Goal: Answer question/provide support: Share knowledge or assist other users

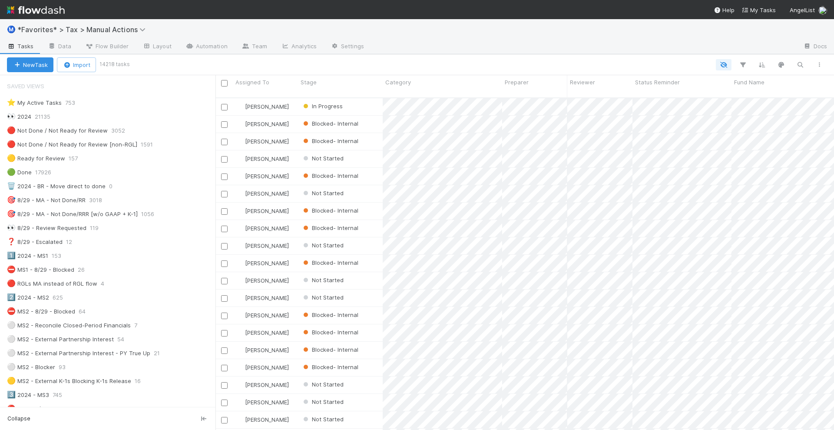
scroll to position [331, 610]
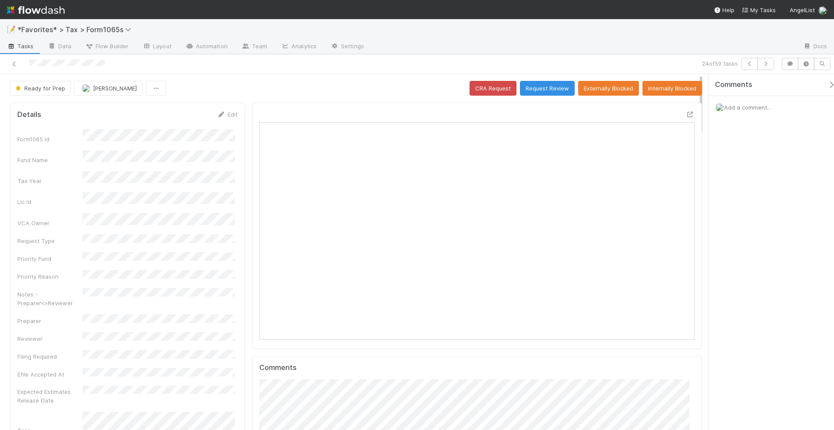
scroll to position [169, 422]
click at [239, 83] on div "Ready for Prep Helen Vo CRA Request Request Review Externally Blocked Internall…" at bounding box center [356, 88] width 692 height 15
click at [56, 10] on img at bounding box center [36, 10] width 58 height 15
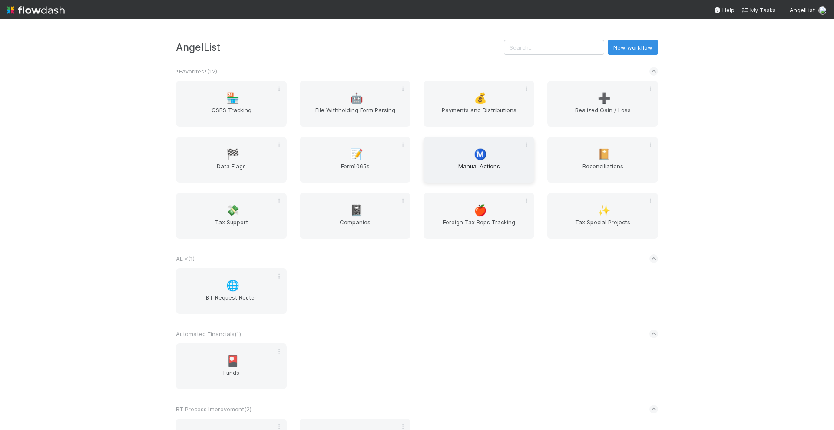
click at [452, 146] on div "Ⓜ️ Manual Actions" at bounding box center [479, 160] width 111 height 46
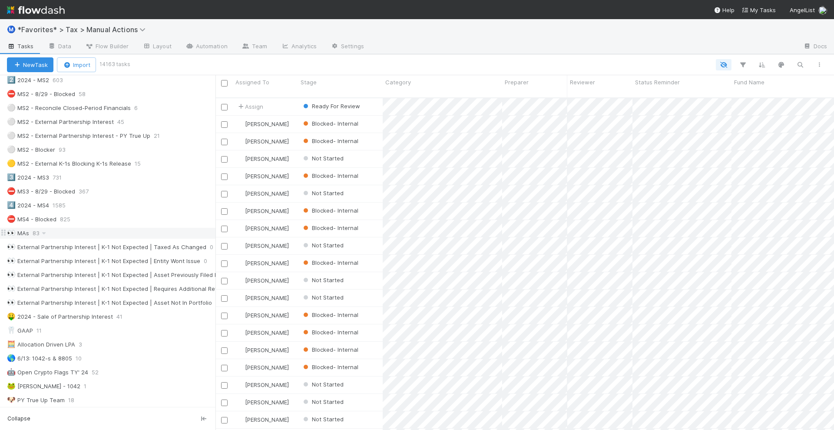
scroll to position [163, 0]
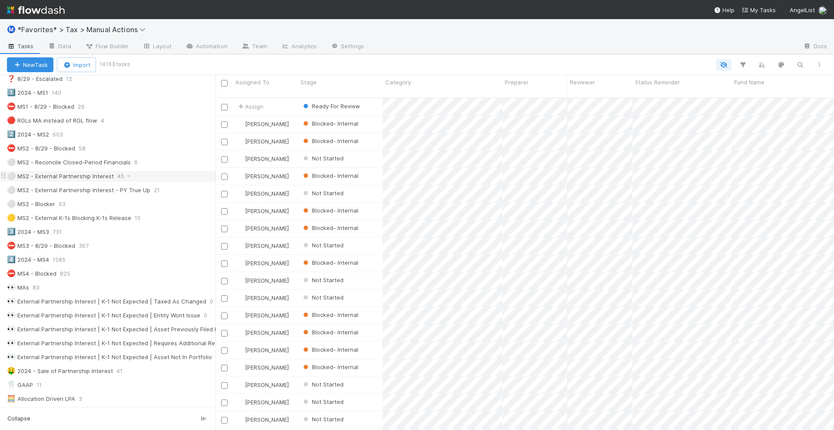
click at [62, 173] on div "⚪ MS2 - External Partnership Interest" at bounding box center [60, 176] width 107 height 11
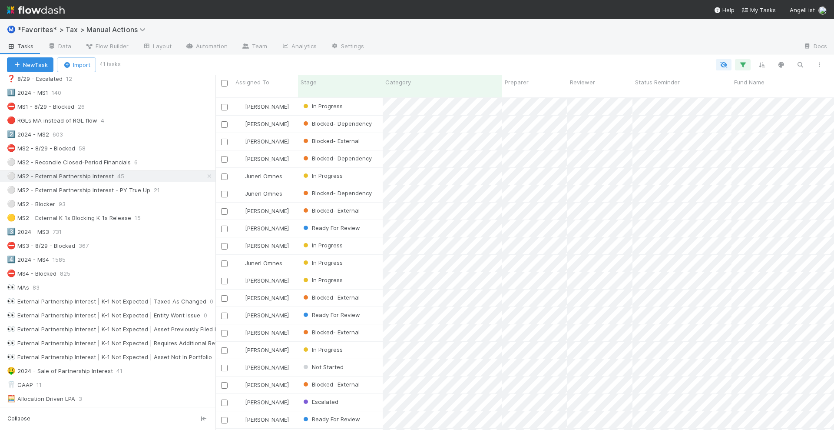
scroll to position [331, 610]
click at [756, 82] on span "Fund Name" at bounding box center [749, 82] width 30 height 9
click at [756, 95] on div "Sort A → Z" at bounding box center [781, 98] width 99 height 13
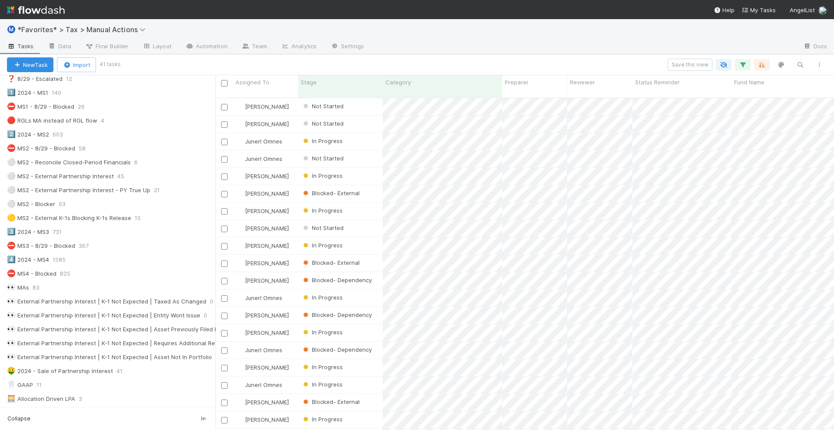
scroll to position [331, 610]
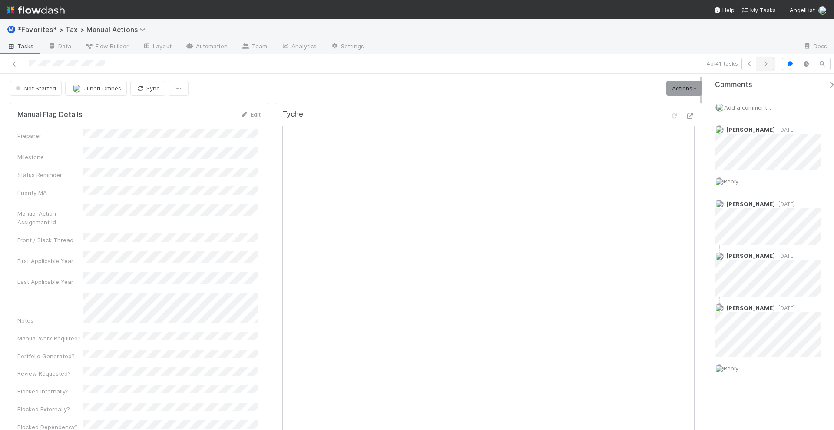
click at [766, 66] on button "button" at bounding box center [766, 64] width 17 height 12
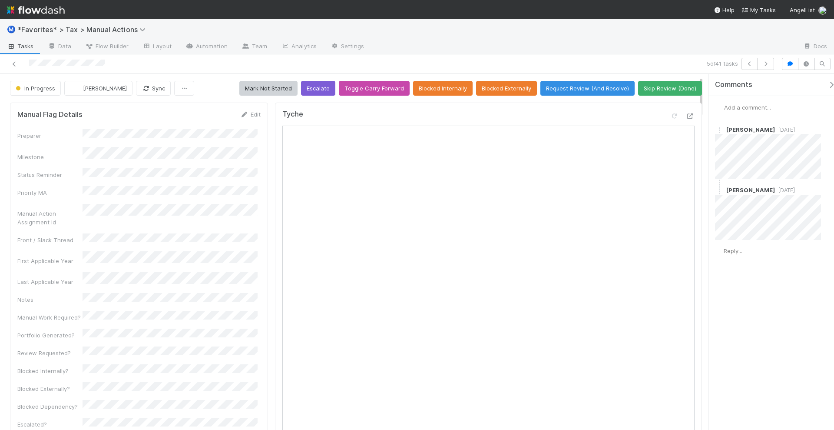
scroll to position [163, 0]
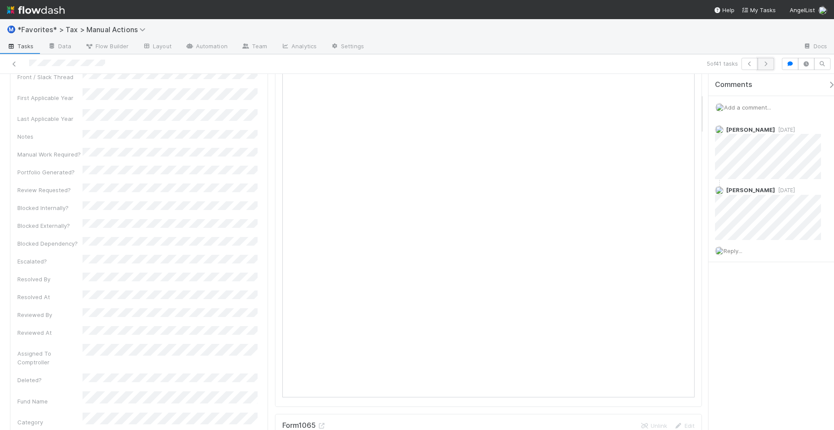
click at [769, 68] on button "button" at bounding box center [766, 64] width 17 height 12
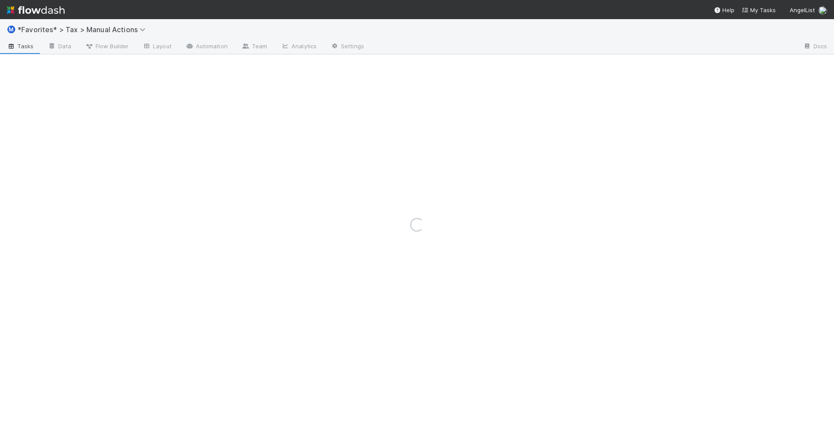
click at [47, 7] on img at bounding box center [36, 10] width 58 height 15
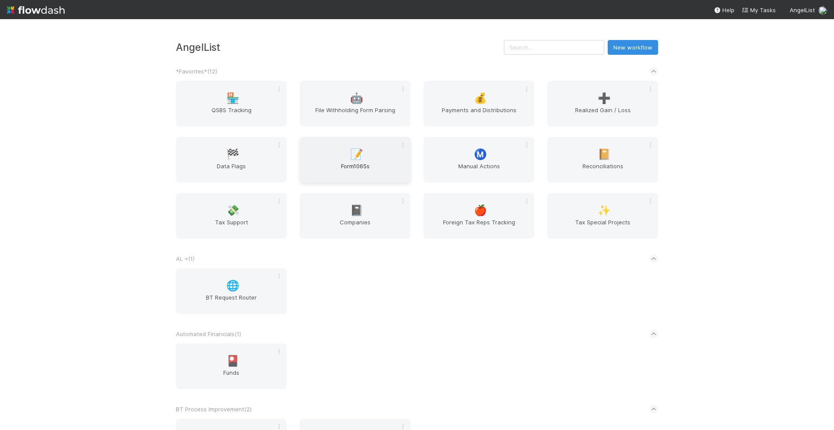
click at [350, 158] on span "📝" at bounding box center [356, 154] width 13 height 11
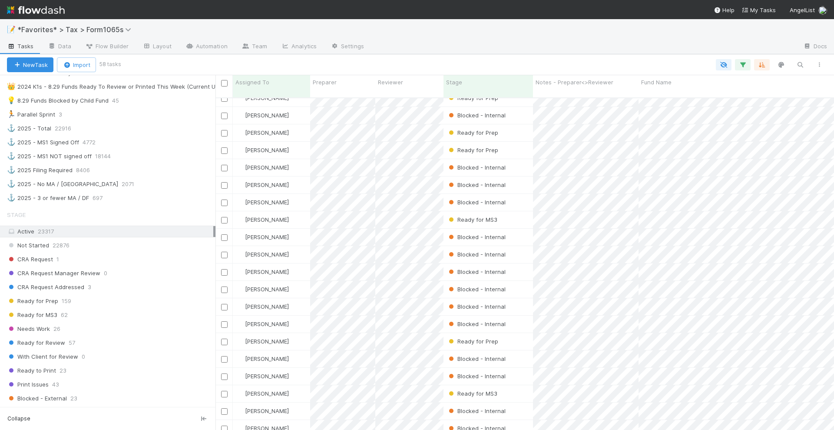
scroll to position [677, 0]
click at [56, 295] on span "Ready for Prep" at bounding box center [32, 300] width 51 height 11
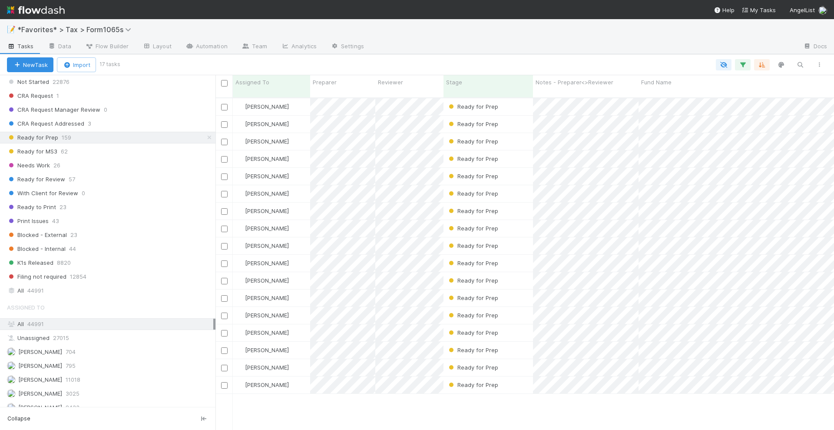
scroll to position [331, 610]
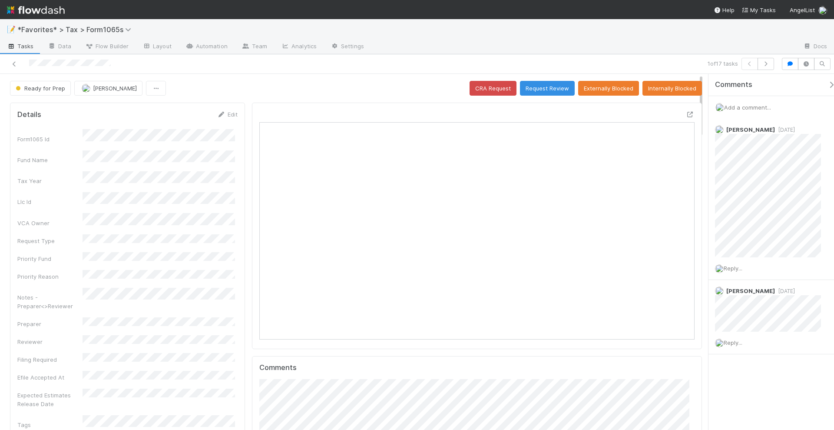
scroll to position [169, 422]
click at [766, 63] on icon "button" at bounding box center [766, 63] width 9 height 5
click at [686, 113] on icon at bounding box center [690, 115] width 9 height 6
click at [739, 178] on span "Reply..." at bounding box center [733, 181] width 19 height 7
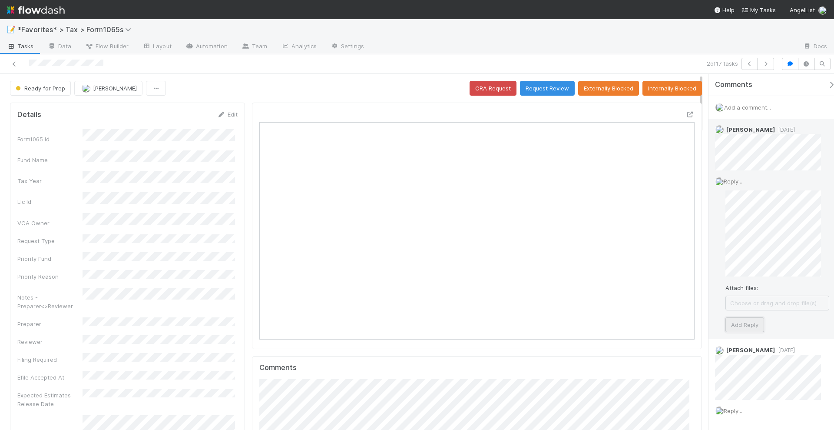
click at [754, 321] on button "Add Reply" at bounding box center [745, 324] width 39 height 15
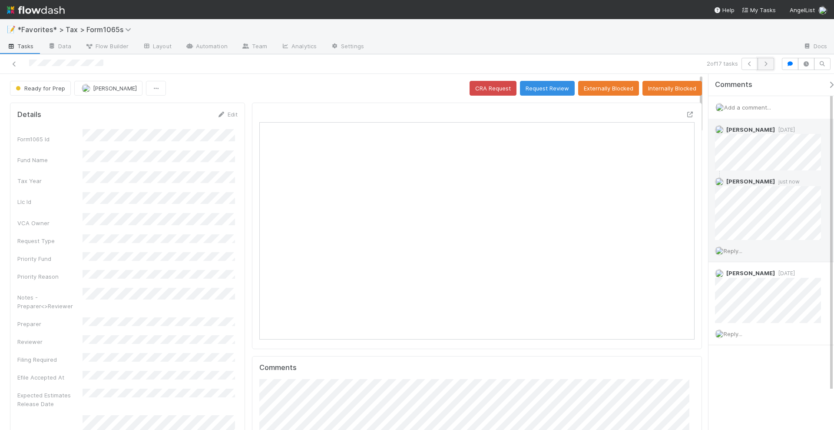
click at [764, 66] on button "button" at bounding box center [766, 64] width 17 height 12
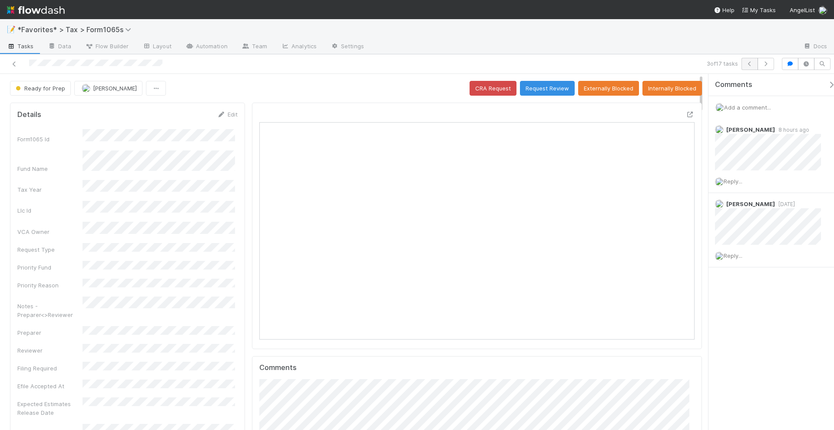
scroll to position [169, 422]
click at [744, 107] on span "Add a comment..." at bounding box center [747, 107] width 47 height 7
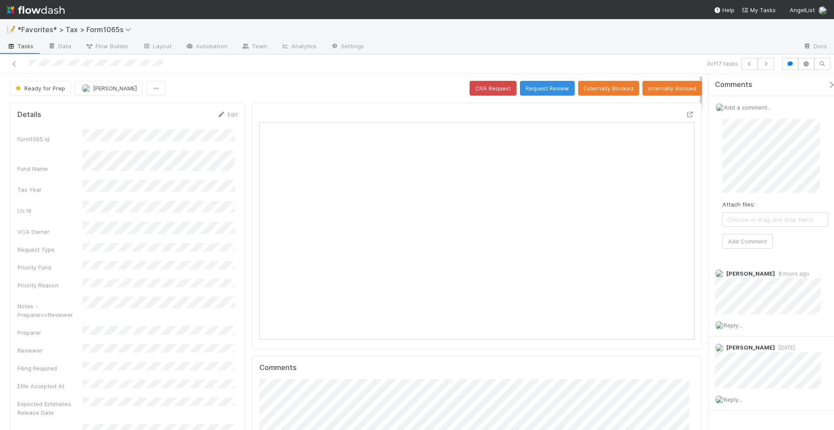
click at [739, 198] on div "Attach files: Choose or drag and drop file(s) Add Comment" at bounding box center [775, 184] width 106 height 130
click at [754, 239] on button "Add Comment" at bounding box center [747, 241] width 50 height 15
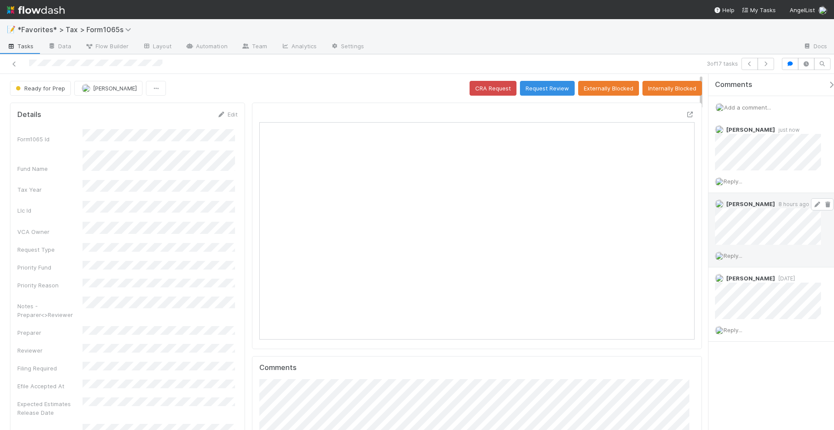
click at [823, 202] on icon at bounding box center [827, 205] width 9 height 6
click at [774, 63] on button "button" at bounding box center [766, 64] width 17 height 12
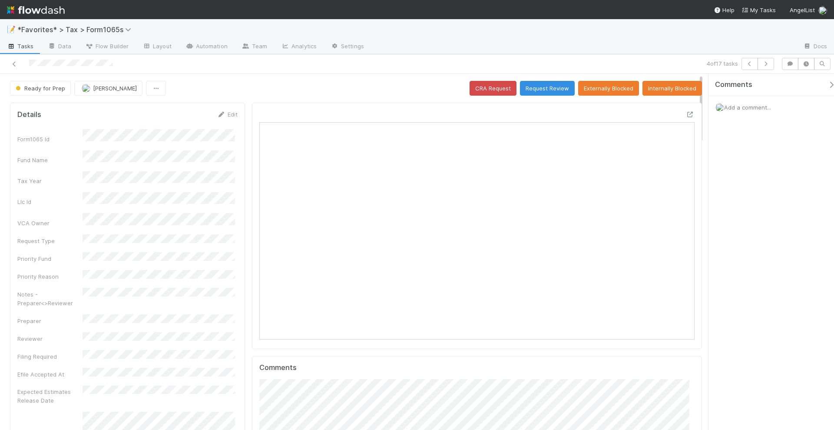
scroll to position [169, 422]
click at [686, 112] on icon at bounding box center [690, 115] width 9 height 6
click at [748, 106] on span "Add a comment..." at bounding box center [747, 107] width 47 height 7
click at [758, 239] on button "Add Comment" at bounding box center [747, 241] width 50 height 15
click at [769, 63] on icon "button" at bounding box center [766, 63] width 9 height 5
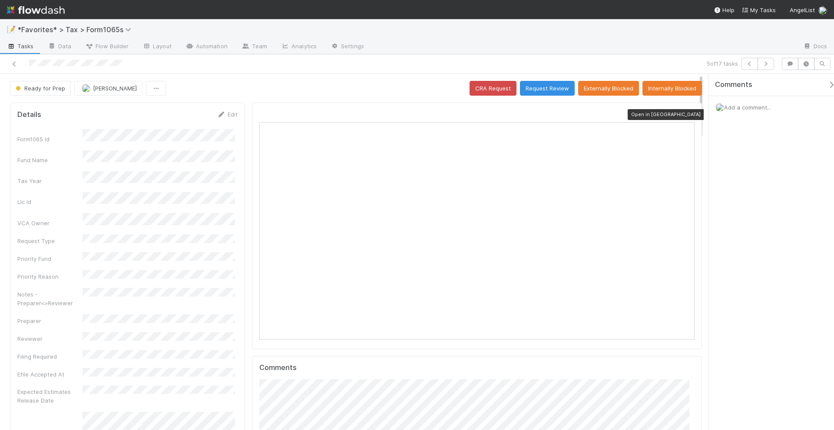
click at [686, 112] on icon at bounding box center [690, 115] width 9 height 6
drag, startPoint x: 732, startPoint y: 112, endPoint x: 736, endPoint y: 108, distance: 5.3
click at [734, 109] on div "Add a comment..." at bounding box center [776, 107] width 134 height 23
click at [736, 108] on span "Add a comment..." at bounding box center [747, 107] width 47 height 7
click at [714, 142] on div "Add a comment... Attach files: Choose or drag and drop file(s) Add Comment" at bounding box center [776, 179] width 134 height 166
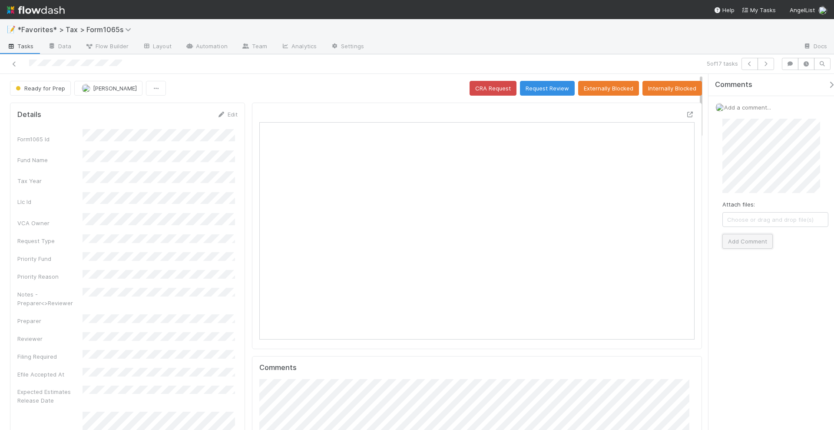
click at [755, 245] on button "Add Comment" at bounding box center [747, 241] width 50 height 15
click at [767, 64] on icon "button" at bounding box center [766, 63] width 9 height 5
click at [686, 113] on icon at bounding box center [690, 115] width 9 height 6
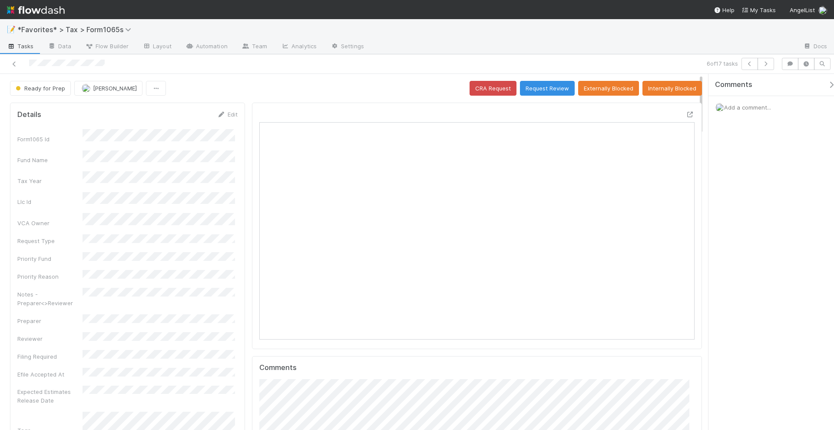
click at [740, 106] on span "Add a comment..." at bounding box center [747, 107] width 47 height 7
click at [749, 234] on button "Add Comment" at bounding box center [747, 241] width 50 height 15
click at [775, 59] on div "6 of 17 tasks" at bounding box center [585, 64] width 386 height 12
click at [770, 61] on icon "button" at bounding box center [766, 63] width 9 height 5
click at [686, 114] on icon at bounding box center [690, 115] width 9 height 6
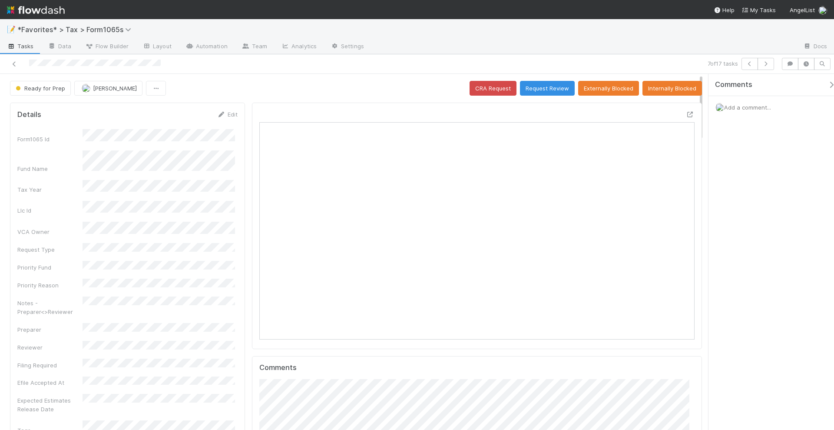
click at [749, 105] on span "Add a comment..." at bounding box center [747, 107] width 47 height 7
click at [762, 252] on button "Add Comment" at bounding box center [747, 258] width 50 height 15
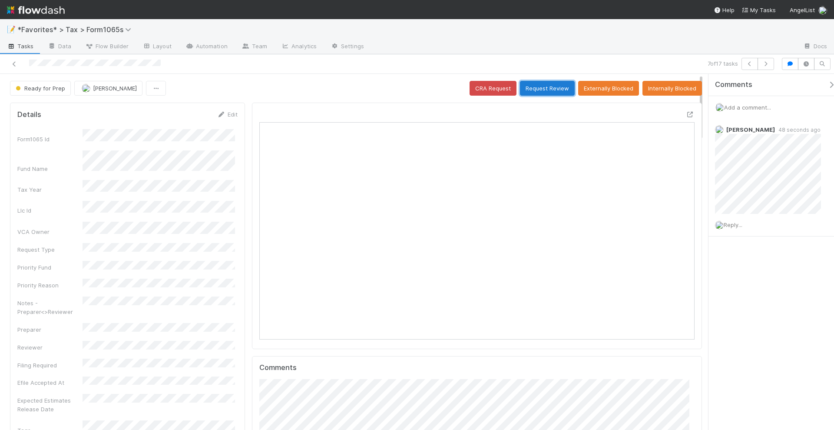
click at [549, 89] on button "Request Review" at bounding box center [547, 88] width 55 height 15
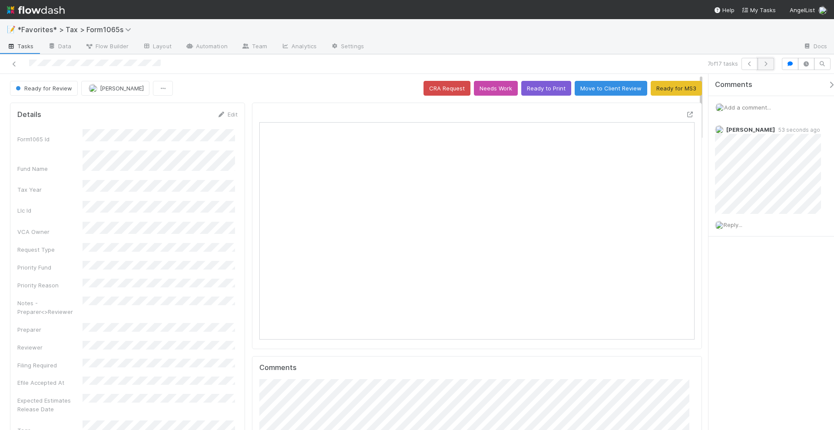
click at [773, 64] on button "button" at bounding box center [766, 64] width 17 height 12
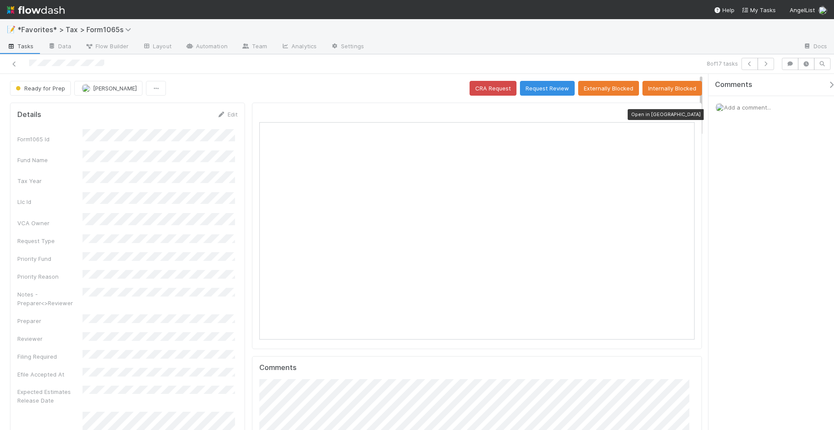
click at [686, 112] on icon at bounding box center [690, 115] width 9 height 6
click at [741, 107] on span "Add a comment..." at bounding box center [747, 107] width 47 height 7
click at [760, 237] on button "Add Comment" at bounding box center [747, 241] width 50 height 15
click at [769, 64] on icon "button" at bounding box center [766, 63] width 9 height 5
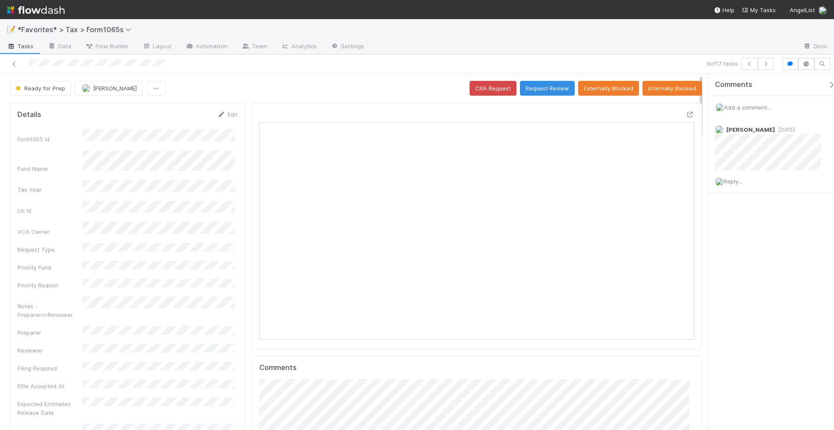
scroll to position [169, 422]
click at [686, 112] on icon at bounding box center [690, 115] width 9 height 6
click at [772, 66] on button "button" at bounding box center [766, 64] width 17 height 12
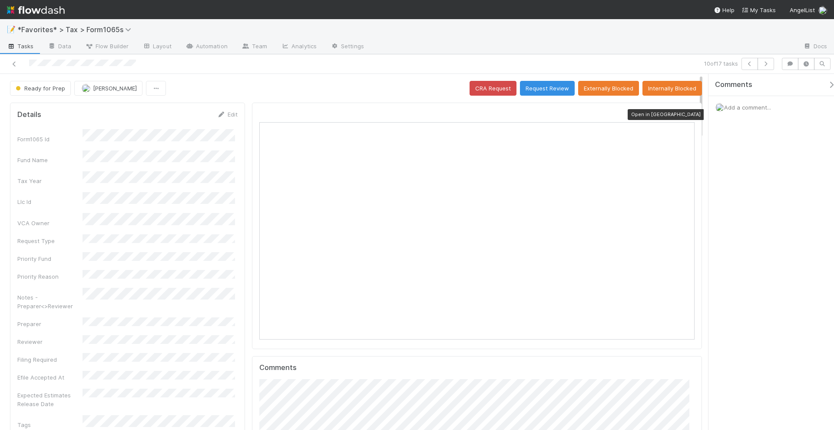
click at [686, 113] on icon at bounding box center [690, 115] width 9 height 6
click at [769, 65] on icon "button" at bounding box center [766, 63] width 9 height 5
click at [686, 112] on icon at bounding box center [690, 115] width 9 height 6
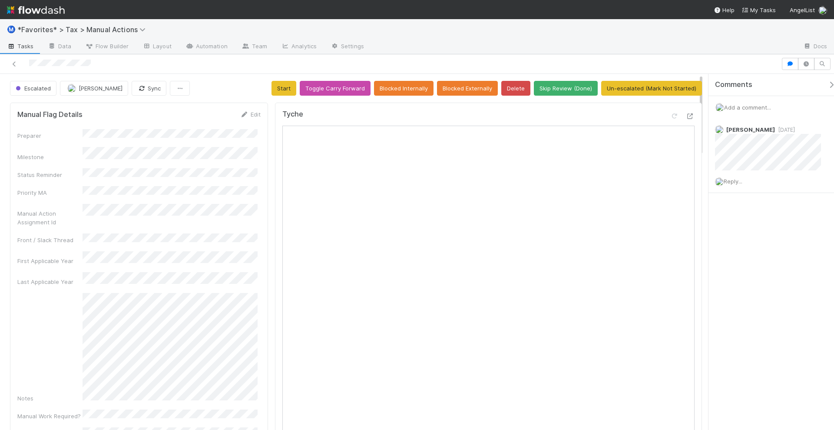
click at [744, 106] on span "Add a comment..." at bounding box center [747, 107] width 47 height 7
click at [752, 235] on button "Add Comment" at bounding box center [747, 241] width 50 height 15
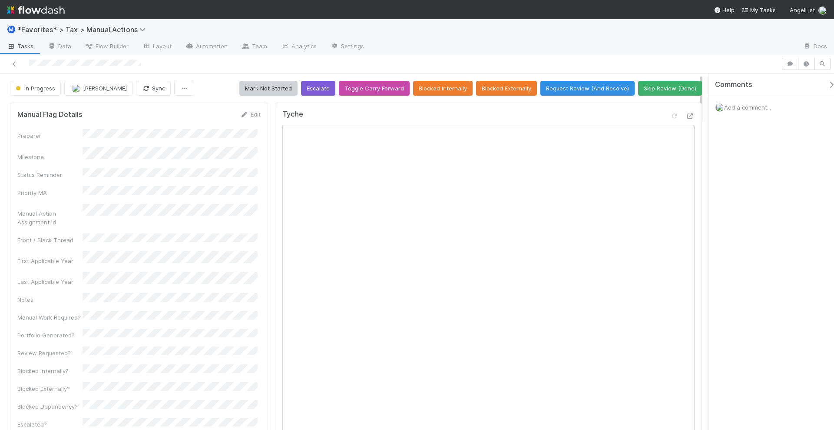
click at [750, 109] on div "Add a comment..." at bounding box center [776, 107] width 134 height 23
click at [738, 104] on span "Add a comment..." at bounding box center [747, 107] width 47 height 7
click at [741, 239] on button "Add Comment" at bounding box center [747, 241] width 50 height 15
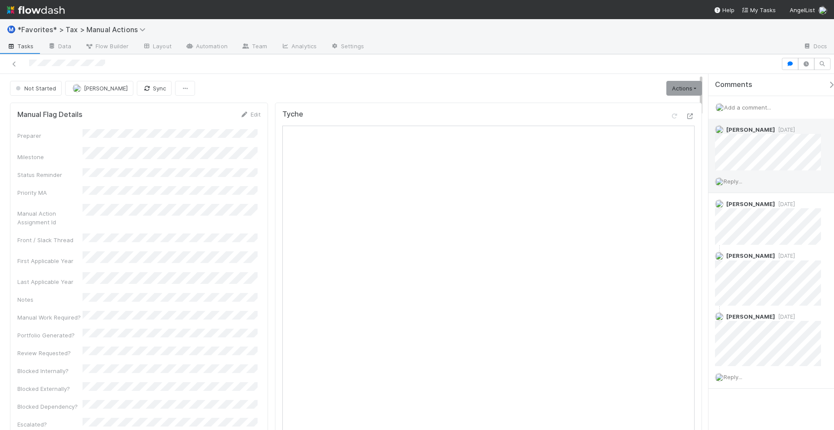
click at [734, 183] on div "Reply..." at bounding box center [772, 181] width 127 height 22
click at [732, 182] on span "Reply..." at bounding box center [733, 181] width 19 height 7
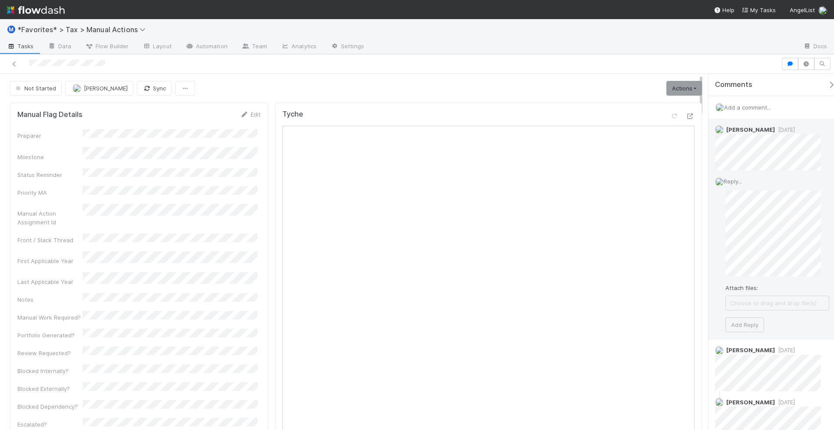
click at [732, 180] on span "Reply..." at bounding box center [733, 181] width 19 height 7
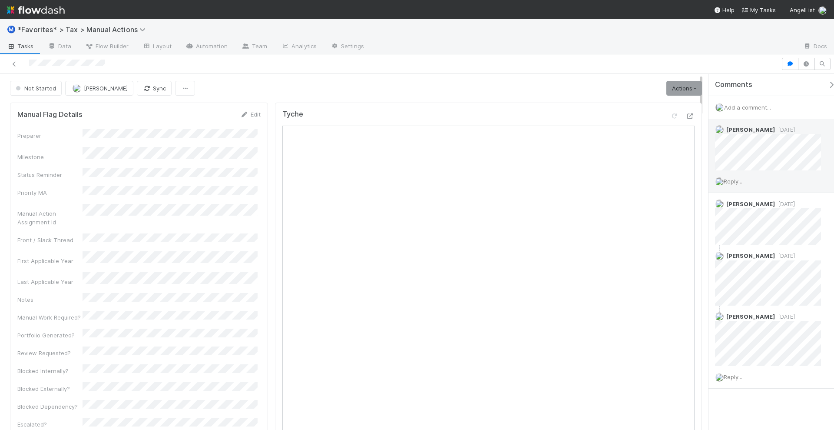
drag, startPoint x: 737, startPoint y: 178, endPoint x: 740, endPoint y: 188, distance: 10.0
click at [737, 178] on span "Reply..." at bounding box center [733, 181] width 19 height 7
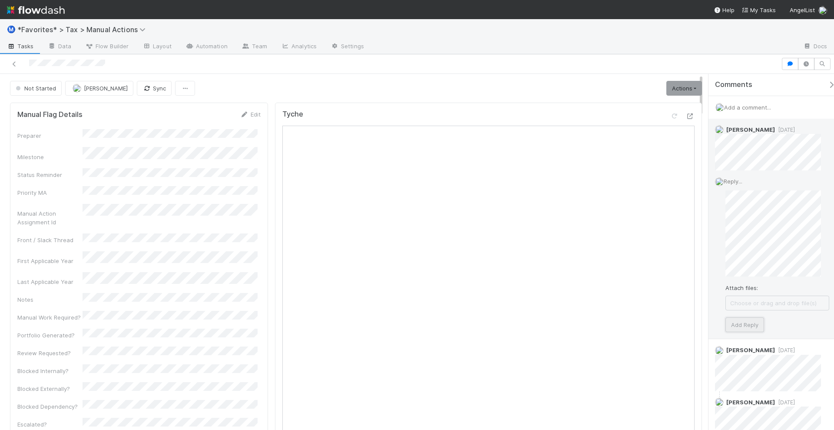
click at [752, 319] on button "Add Reply" at bounding box center [745, 324] width 39 height 15
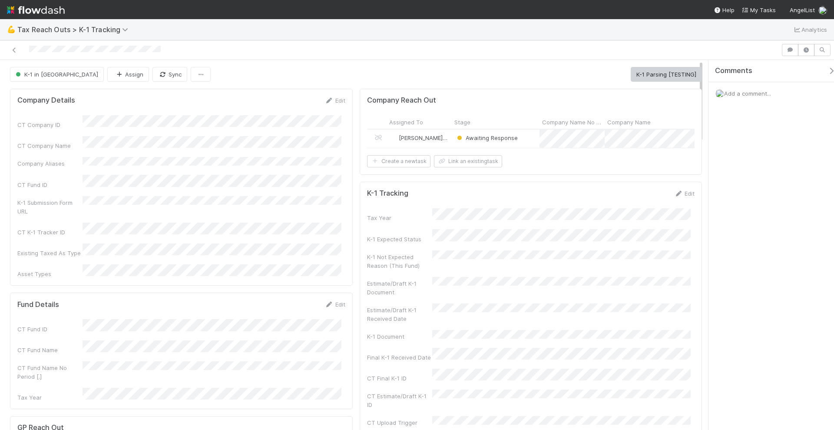
click at [452, 142] on div "Awaiting Response" at bounding box center [496, 138] width 88 height 18
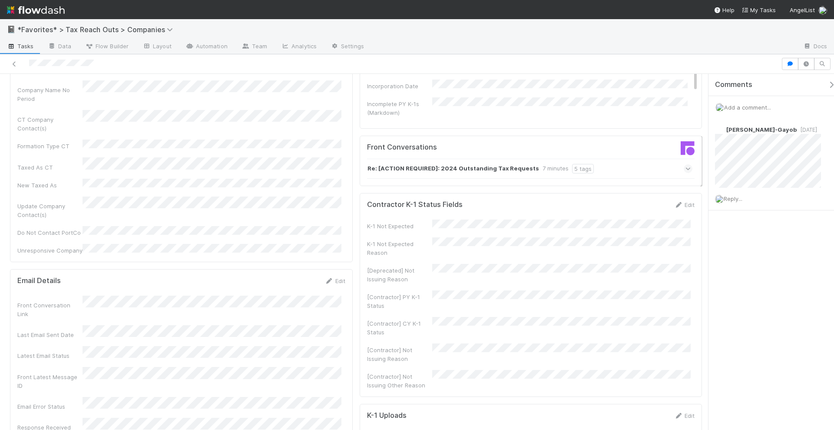
scroll to position [380, 0]
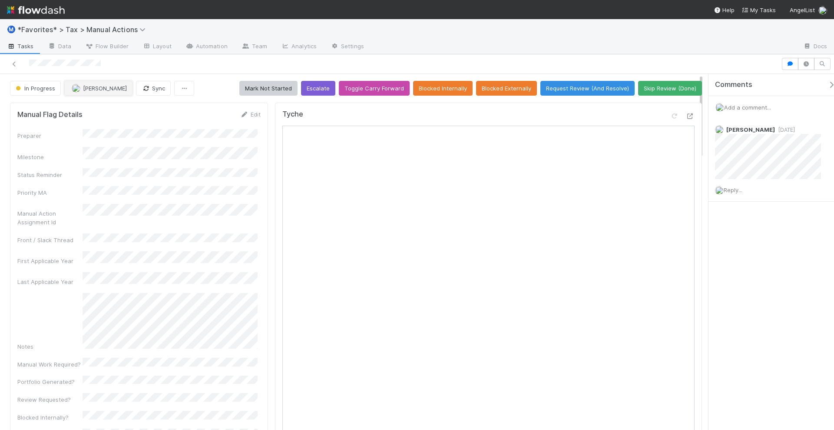
click at [98, 93] on button "[PERSON_NAME]" at bounding box center [98, 88] width 68 height 15
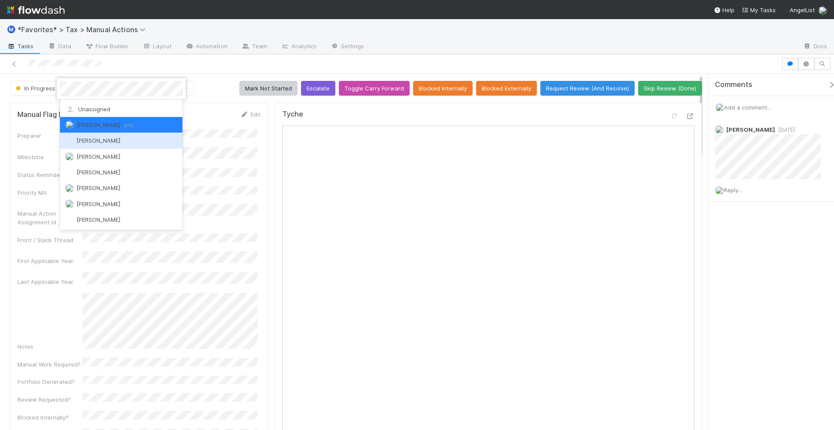
click at [100, 141] on span "[PERSON_NAME]" at bounding box center [98, 140] width 44 height 7
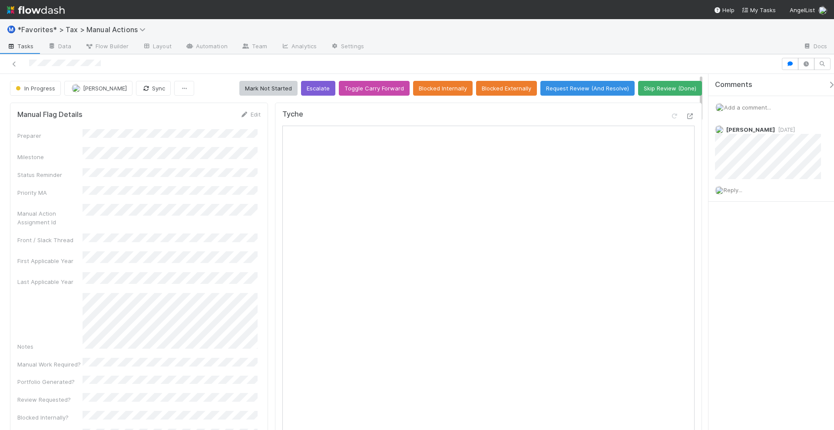
click at [755, 105] on span "Add a comment..." at bounding box center [747, 107] width 47 height 7
click at [708, 139] on div "Comments Add a comment... Attach files: Choose or drag and drop file(s) Add Com…" at bounding box center [769, 252] width 130 height 357
click at [746, 238] on button "Add Comment" at bounding box center [747, 241] width 50 height 15
click at [715, 51] on div at bounding box center [583, 47] width 425 height 14
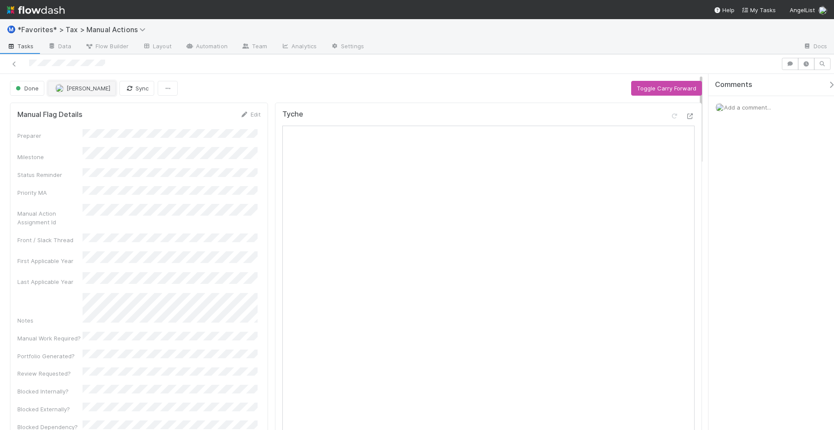
click at [90, 89] on button "[PERSON_NAME]" at bounding box center [82, 88] width 68 height 15
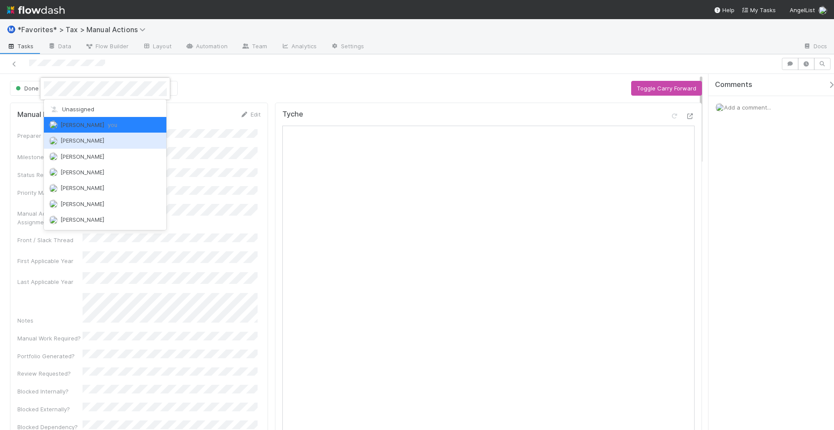
click at [91, 137] on span "[PERSON_NAME]" at bounding box center [82, 140] width 44 height 7
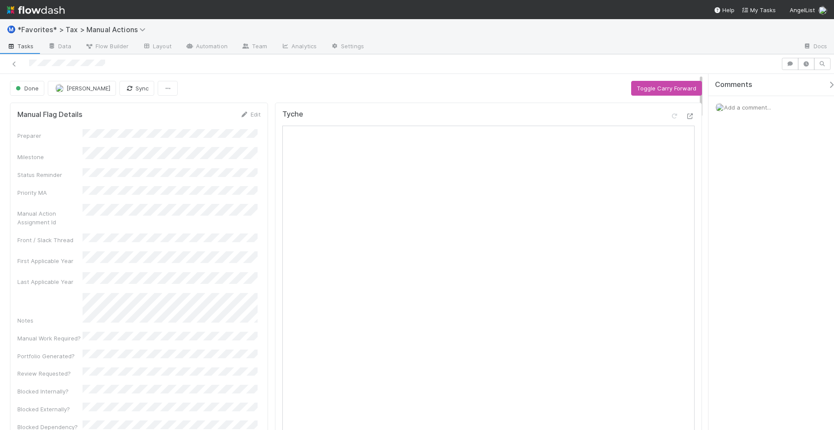
click at [736, 109] on span "Add a comment..." at bounding box center [747, 107] width 47 height 7
click at [751, 234] on button "Add Comment" at bounding box center [747, 241] width 50 height 15
click at [772, 330] on div "Comments Add a comment... Helen Vo just now Reply..." at bounding box center [772, 252] width 126 height 357
click at [765, 295] on div "Comments Add a comment... Helen Vo just now Reply..." at bounding box center [772, 252] width 126 height 357
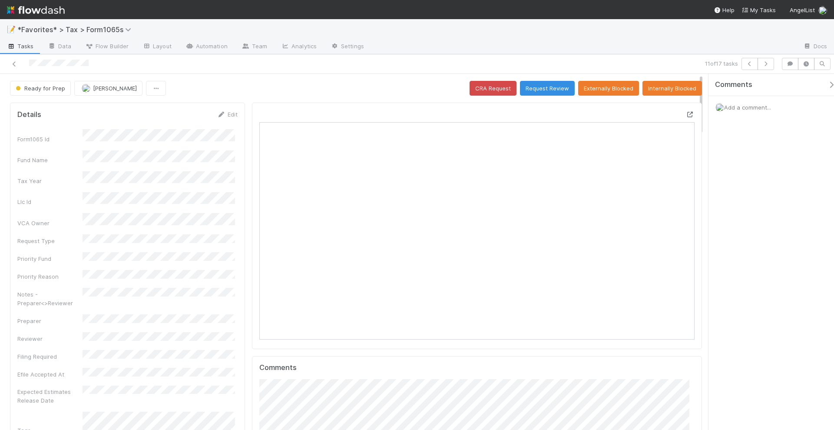
scroll to position [169, 422]
click at [739, 107] on span "Add a comment..." at bounding box center [747, 107] width 47 height 7
click at [749, 237] on button "Add Comment" at bounding box center [747, 241] width 50 height 15
click at [548, 89] on button "Request Review" at bounding box center [547, 88] width 55 height 15
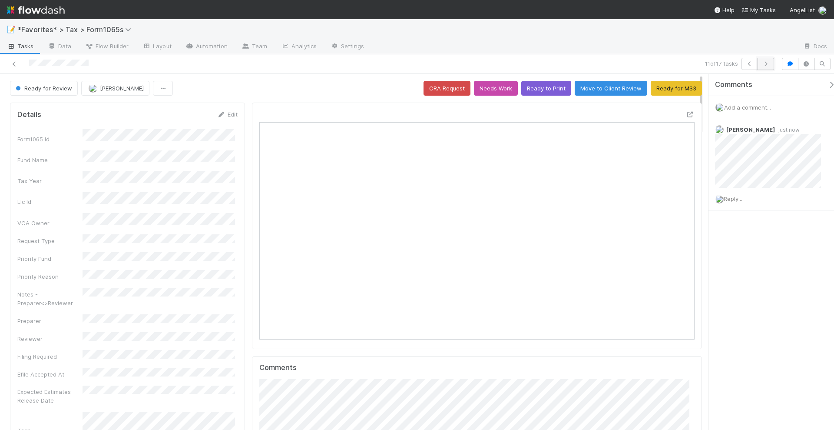
click at [770, 61] on icon "button" at bounding box center [766, 63] width 9 height 5
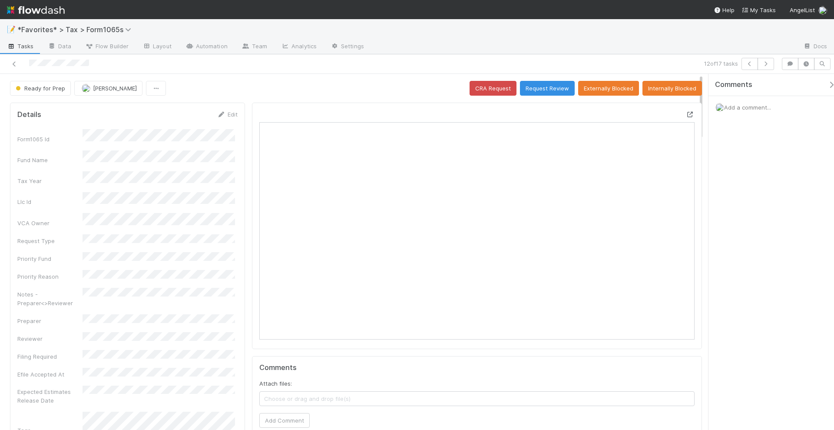
click at [686, 112] on icon at bounding box center [690, 115] width 9 height 6
click at [744, 104] on span "Add a comment..." at bounding box center [747, 107] width 47 height 7
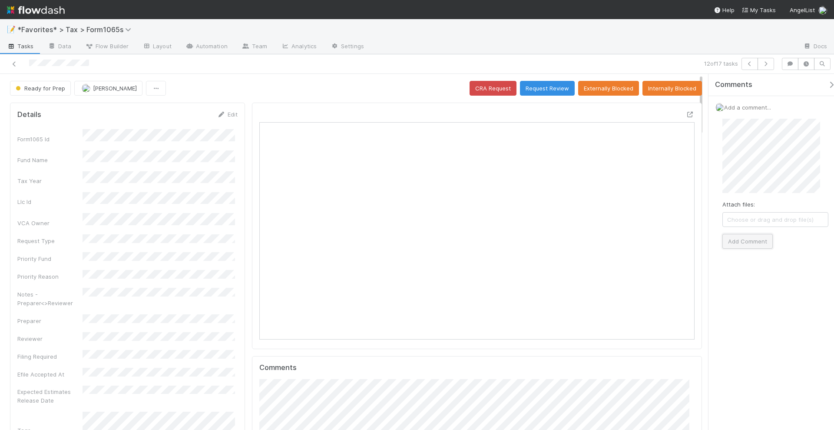
click at [752, 236] on button "Add Comment" at bounding box center [747, 241] width 50 height 15
click at [550, 89] on button "Request Review" at bounding box center [547, 88] width 55 height 15
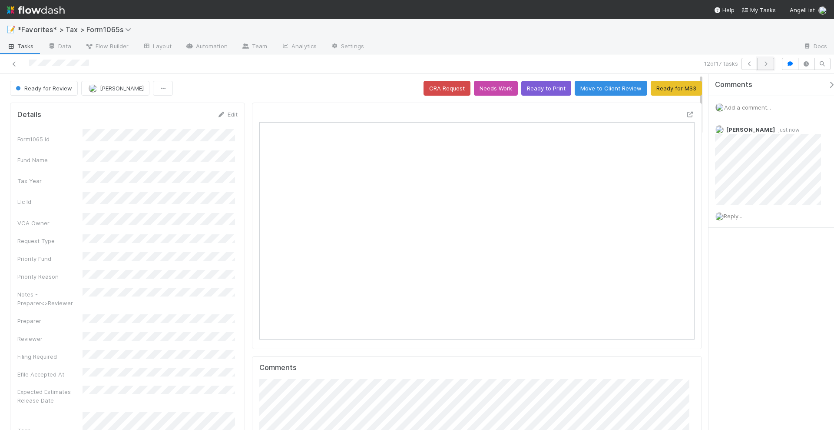
click at [770, 63] on icon "button" at bounding box center [766, 63] width 9 height 5
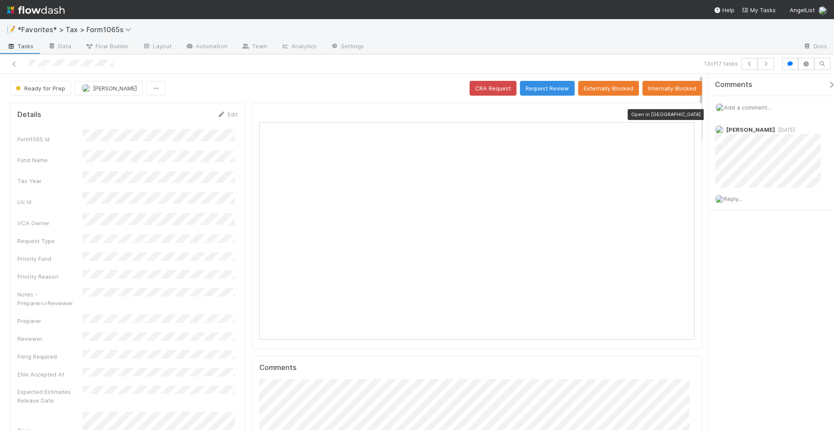
click at [686, 114] on icon at bounding box center [690, 115] width 9 height 6
click at [736, 196] on span "Reply..." at bounding box center [733, 198] width 19 height 7
click at [770, 64] on icon "button" at bounding box center [766, 63] width 9 height 5
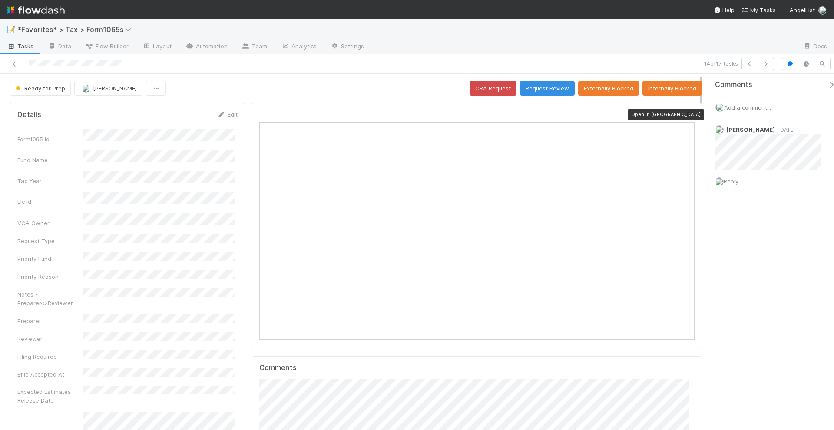
click at [686, 112] on icon at bounding box center [690, 115] width 9 height 6
click at [752, 108] on span "Add a comment..." at bounding box center [747, 107] width 47 height 7
click at [752, 104] on span "Add a comment..." at bounding box center [747, 107] width 47 height 7
click at [745, 101] on div "Add a comment..." at bounding box center [776, 107] width 134 height 23
click at [745, 106] on span "Add a comment..." at bounding box center [747, 107] width 47 height 7
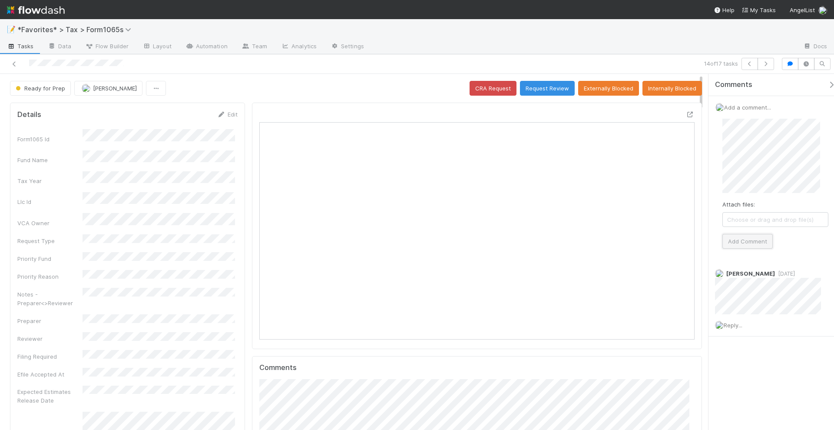
click at [755, 234] on button "Add Comment" at bounding box center [747, 241] width 50 height 15
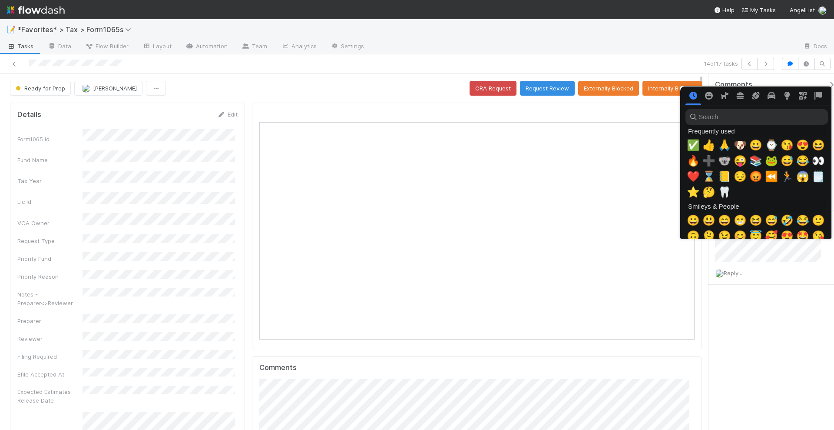
scroll to position [0, 4]
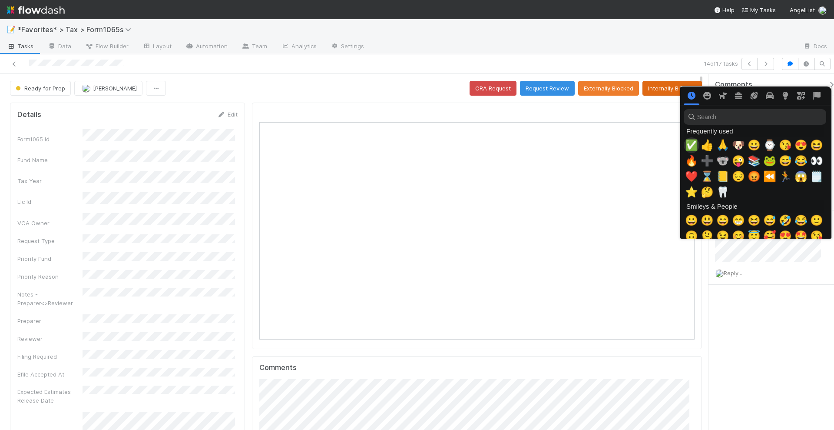
click at [692, 146] on span "✅" at bounding box center [691, 145] width 13 height 12
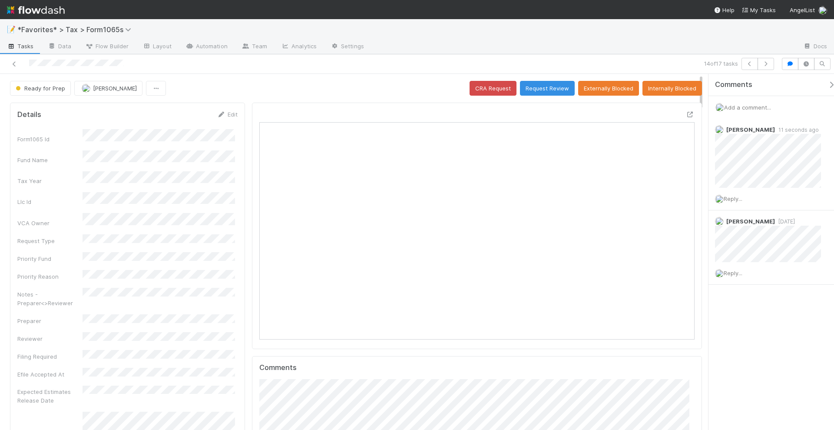
click at [684, 51] on div at bounding box center [583, 47] width 425 height 14
click at [769, 63] on icon "button" at bounding box center [766, 63] width 9 height 5
click at [686, 113] on icon at bounding box center [690, 115] width 9 height 6
click at [769, 64] on icon "button" at bounding box center [766, 63] width 9 height 5
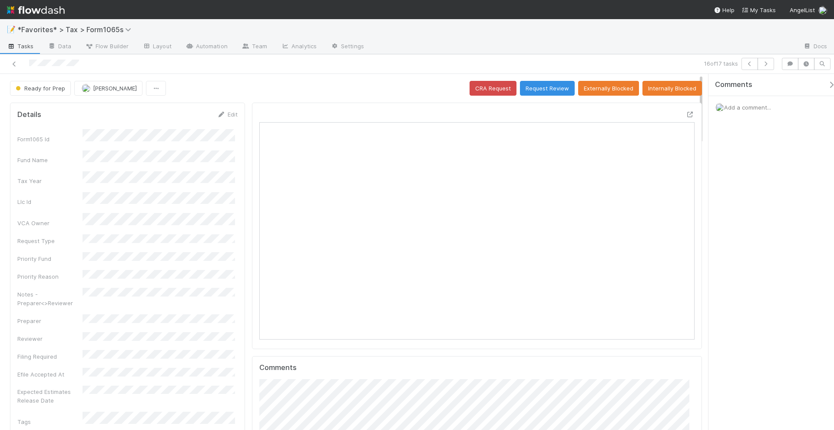
scroll to position [169, 422]
click at [686, 112] on icon at bounding box center [690, 115] width 9 height 6
click at [767, 65] on icon "button" at bounding box center [766, 63] width 9 height 5
click at [686, 113] on icon at bounding box center [690, 115] width 9 height 6
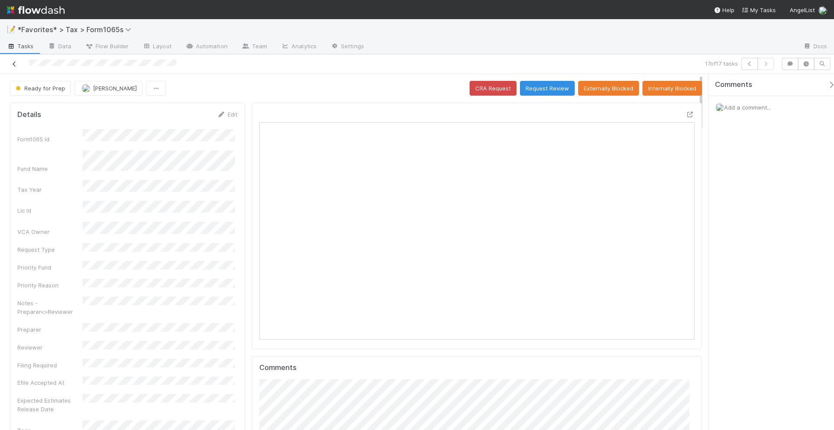
click at [15, 65] on icon at bounding box center [14, 64] width 9 height 6
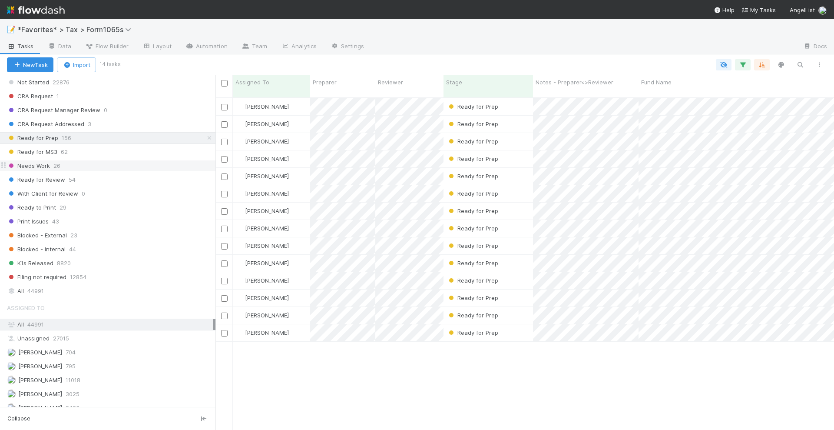
scroll to position [652, 0]
click at [72, 346] on div "Blake Hall 704" at bounding box center [110, 351] width 206 height 11
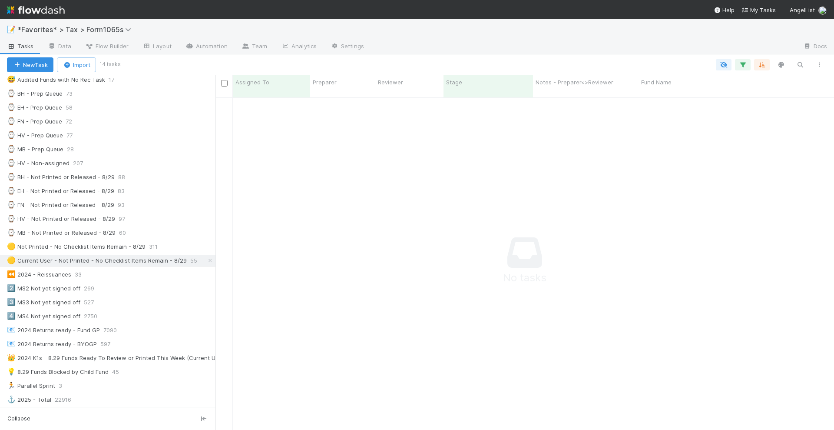
scroll to position [323, 602]
click at [124, 241] on div "🟡 Not Printed - No Checklist Items Remain - 8/29" at bounding box center [76, 246] width 139 height 11
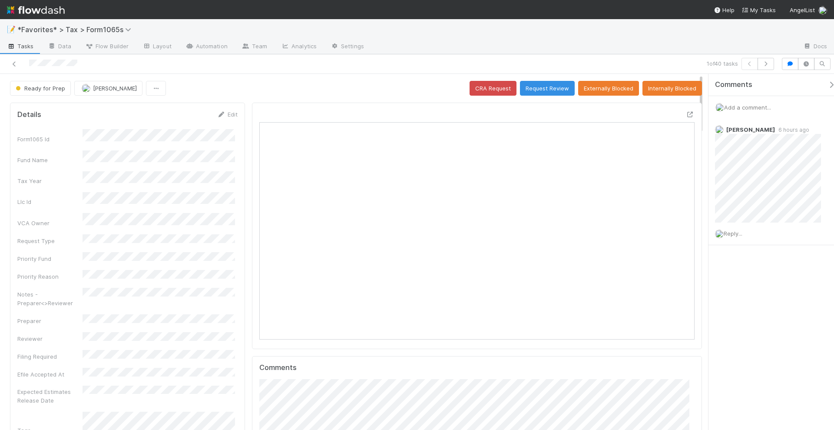
scroll to position [9, 9]
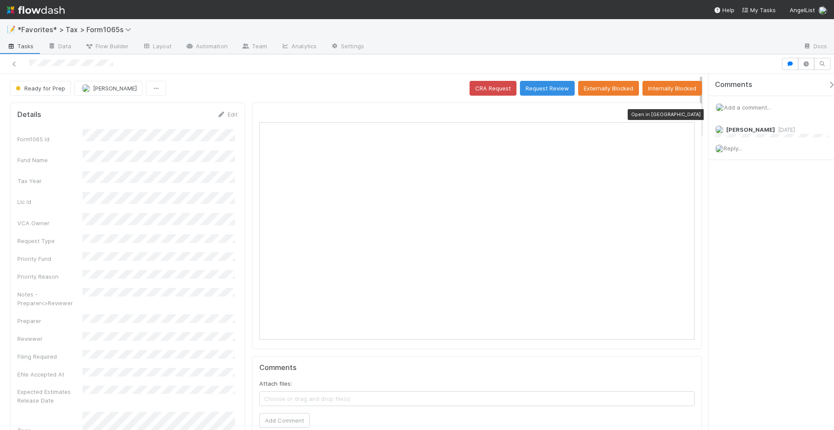
click at [686, 112] on icon at bounding box center [690, 115] width 9 height 6
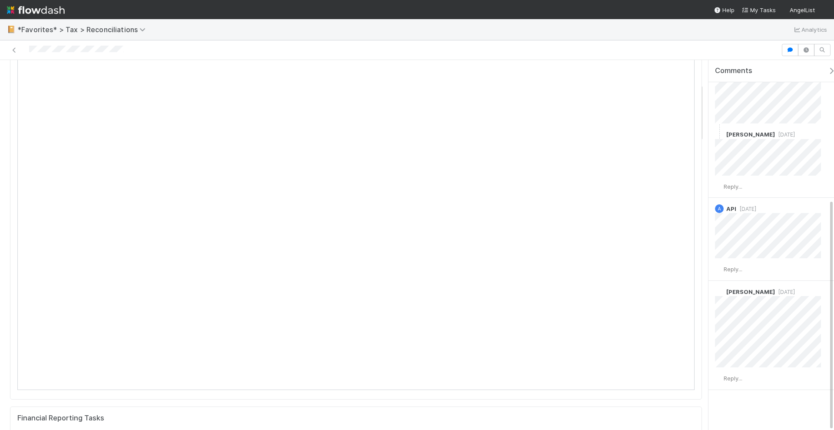
scroll to position [163, 0]
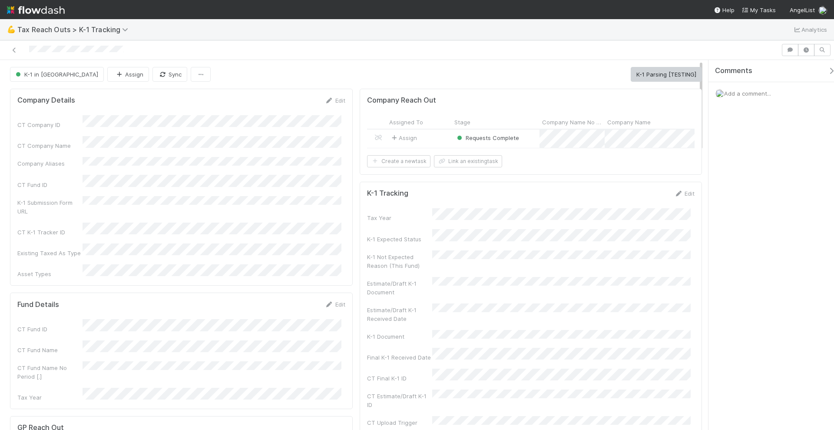
click at [430, 142] on div "Assign" at bounding box center [419, 138] width 65 height 18
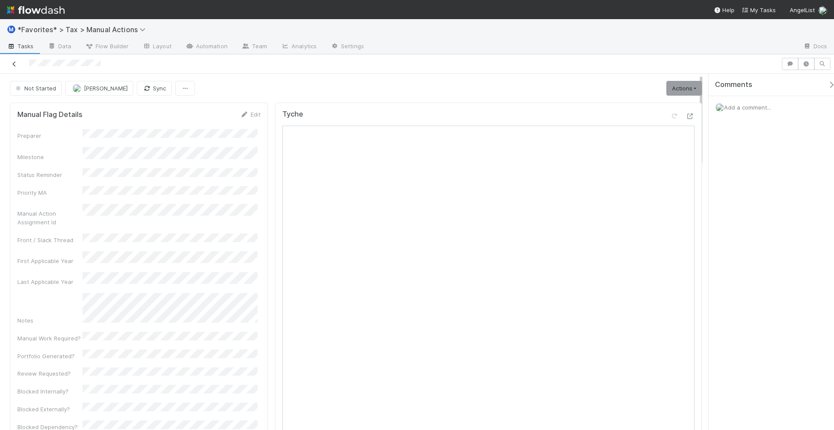
click at [14, 64] on icon at bounding box center [14, 64] width 9 height 6
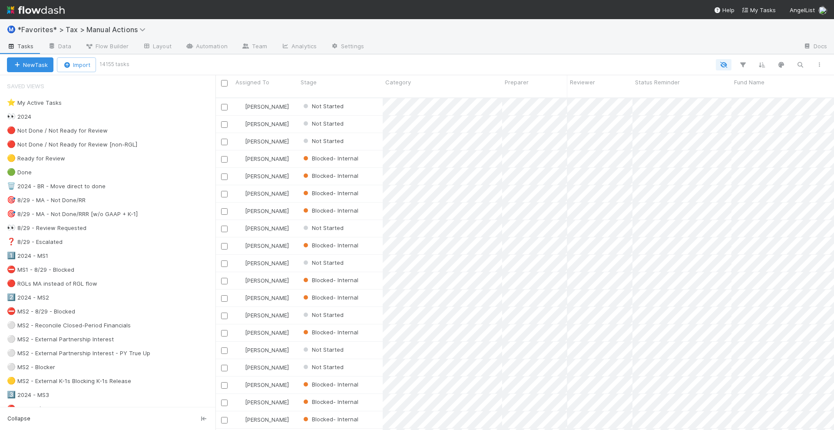
scroll to position [331, 610]
click at [797, 65] on icon "button" at bounding box center [800, 65] width 9 height 8
type input "finkargo"
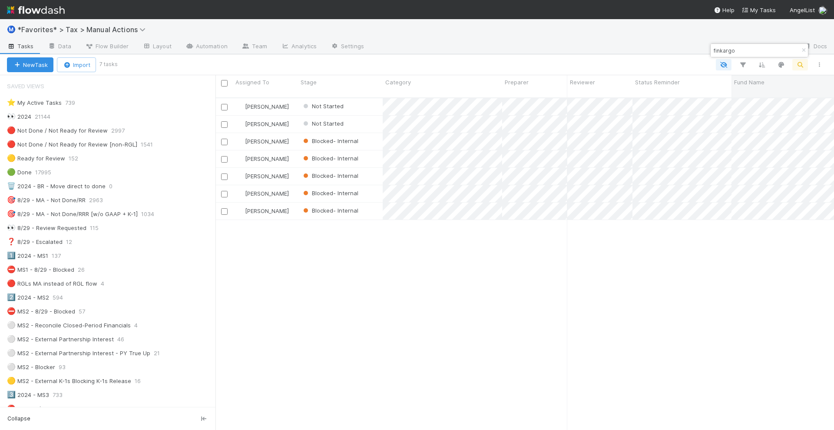
click at [741, 83] on span "Fund Name" at bounding box center [749, 82] width 30 height 9
click at [742, 96] on icon at bounding box center [743, 99] width 9 height 6
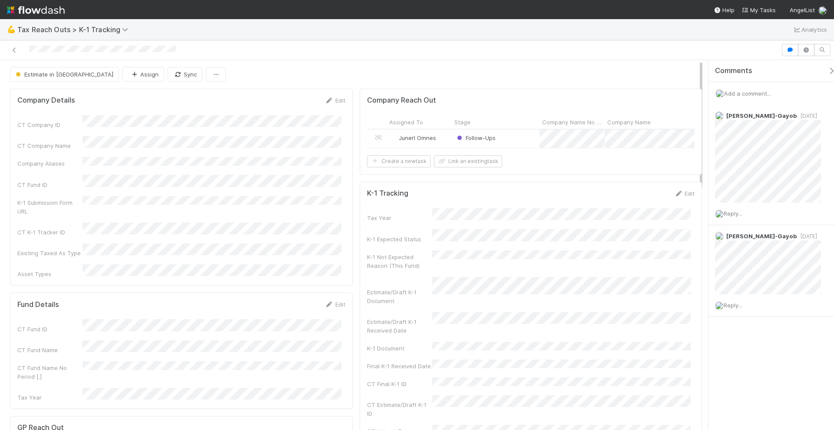
click at [439, 139] on div "Junerl Omnes" at bounding box center [419, 138] width 65 height 18
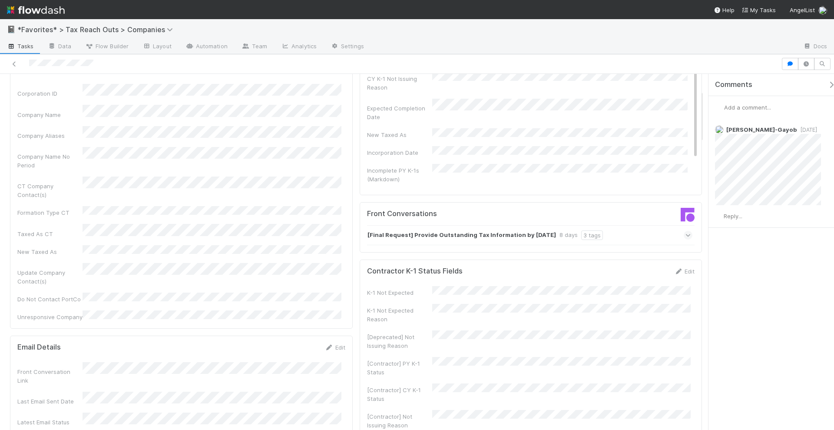
scroll to position [109, 0]
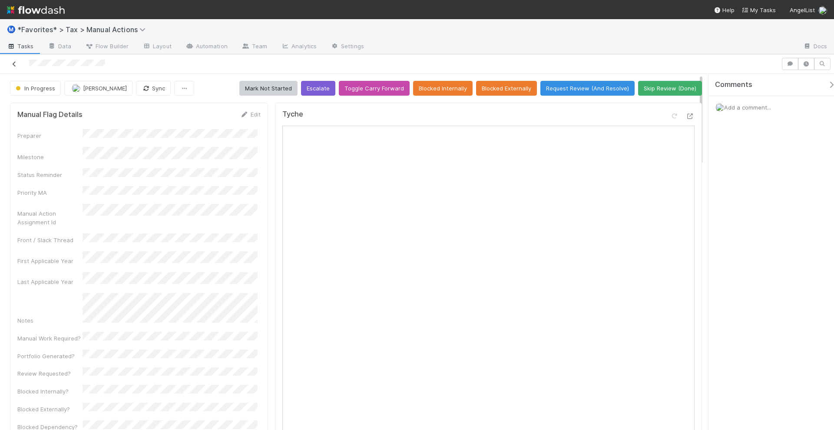
click at [16, 66] on icon at bounding box center [14, 64] width 9 height 6
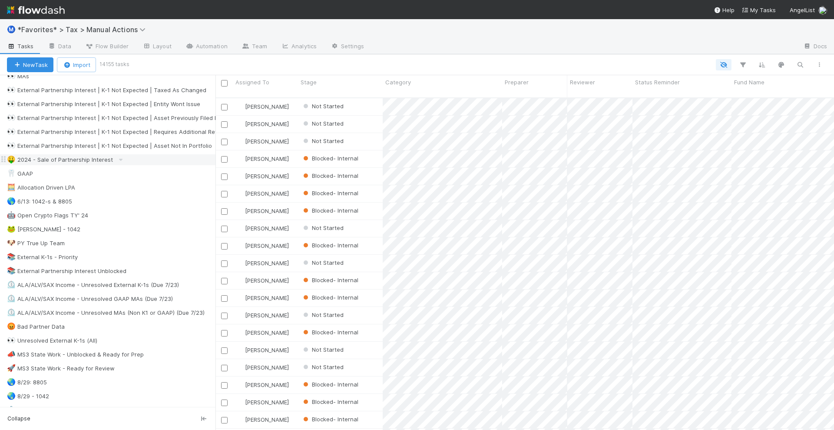
scroll to position [380, 0]
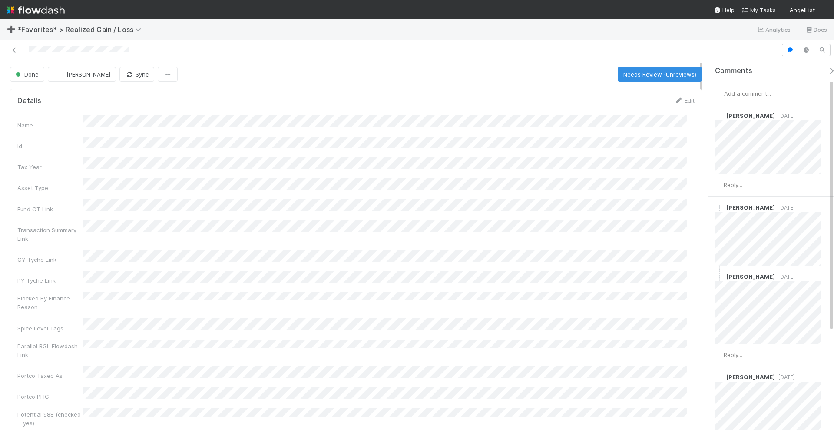
scroll to position [169, 661]
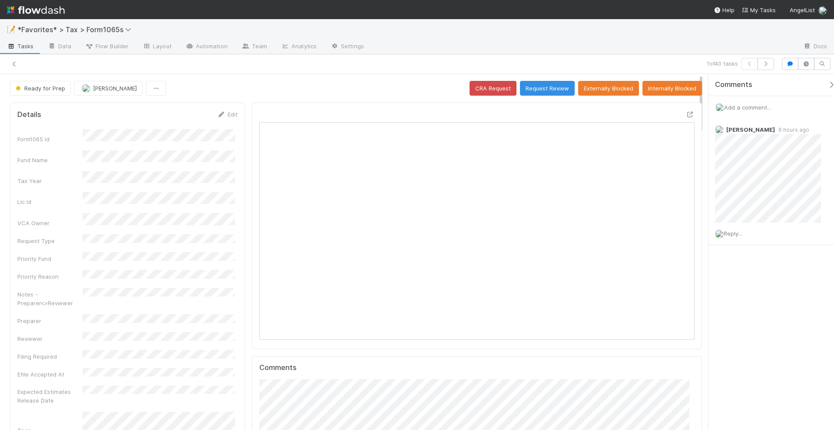
scroll to position [169, 422]
click at [532, 87] on button "Request Review" at bounding box center [547, 88] width 55 height 15
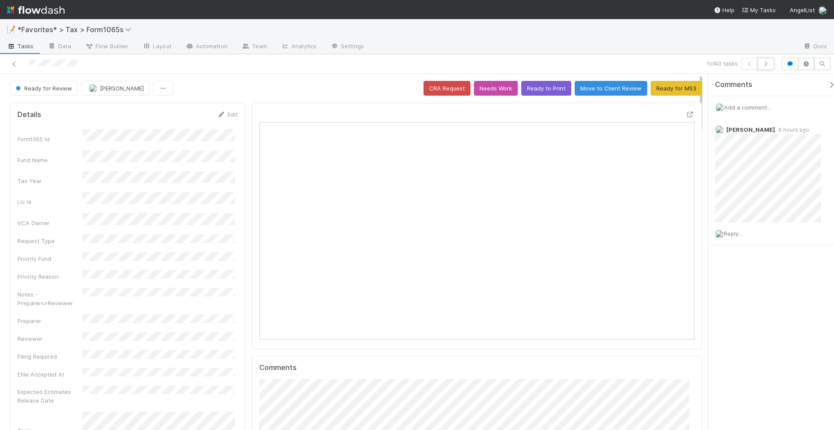
click at [773, 60] on button "button" at bounding box center [766, 64] width 17 height 12
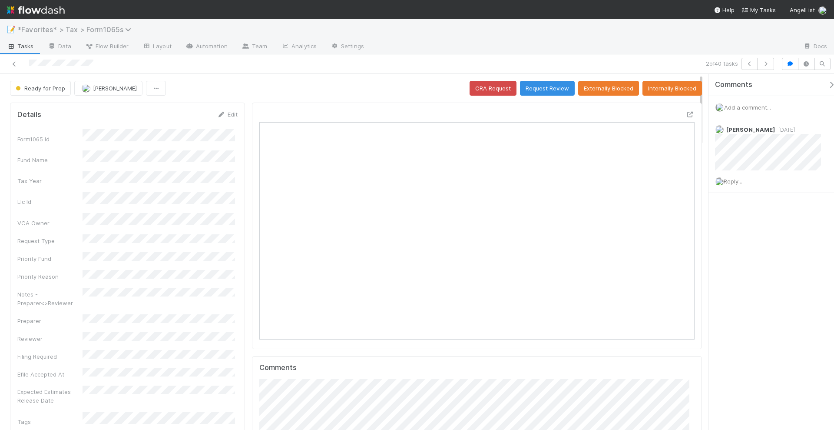
scroll to position [169, 422]
click at [765, 63] on icon "button" at bounding box center [766, 63] width 9 height 5
click at [764, 65] on icon "button" at bounding box center [766, 63] width 9 height 5
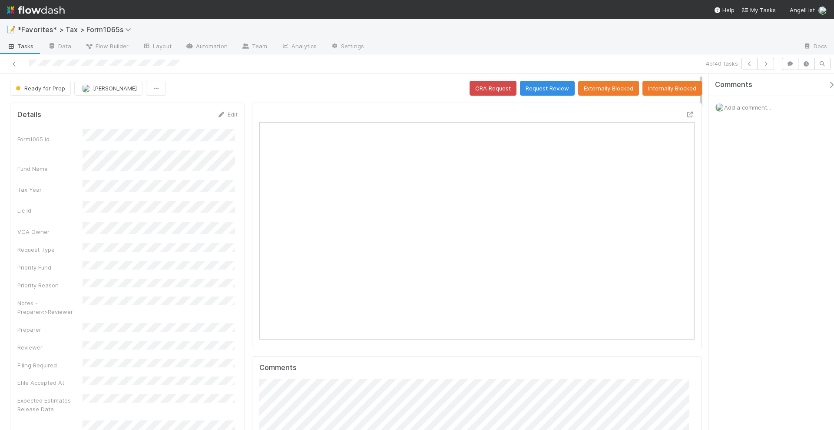
scroll to position [169, 422]
click at [546, 86] on button "Request Review" at bounding box center [547, 88] width 55 height 15
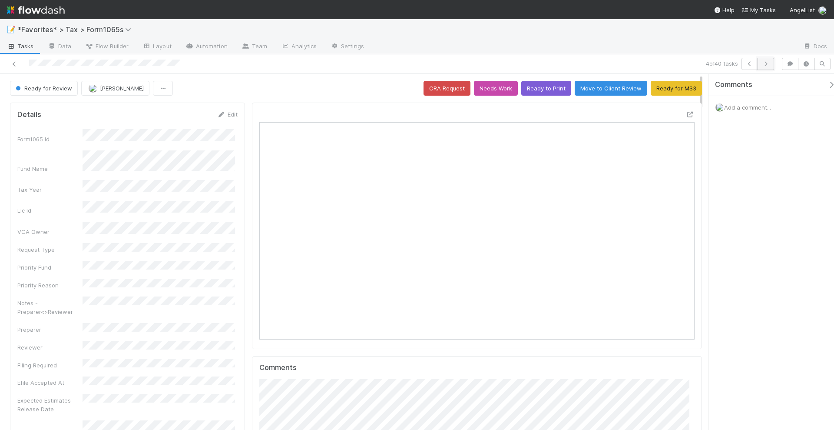
click at [767, 65] on icon "button" at bounding box center [766, 63] width 9 height 5
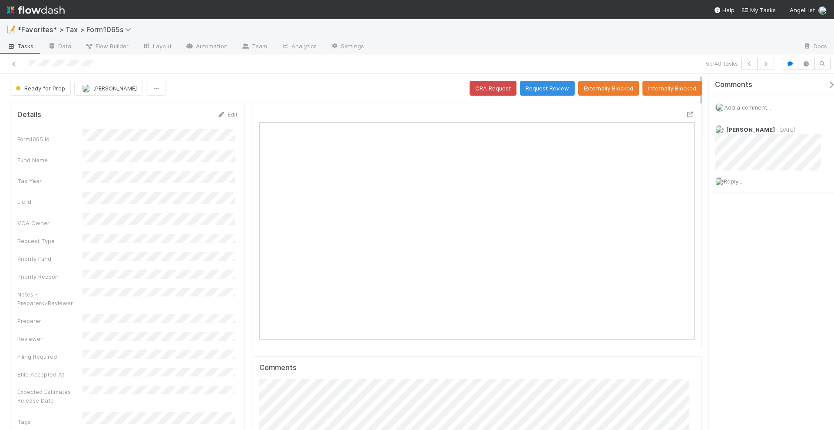
scroll to position [169, 422]
click at [769, 64] on icon "button" at bounding box center [766, 63] width 9 height 5
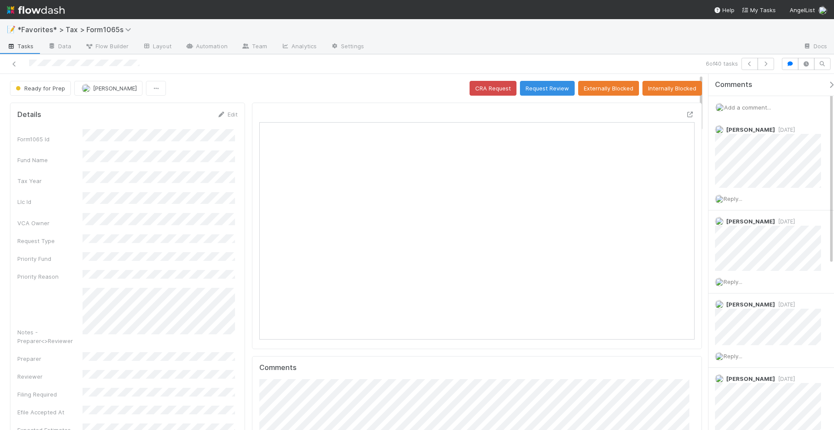
scroll to position [169, 422]
click at [686, 115] on icon at bounding box center [690, 115] width 9 height 6
click at [766, 62] on icon "button" at bounding box center [766, 63] width 9 height 5
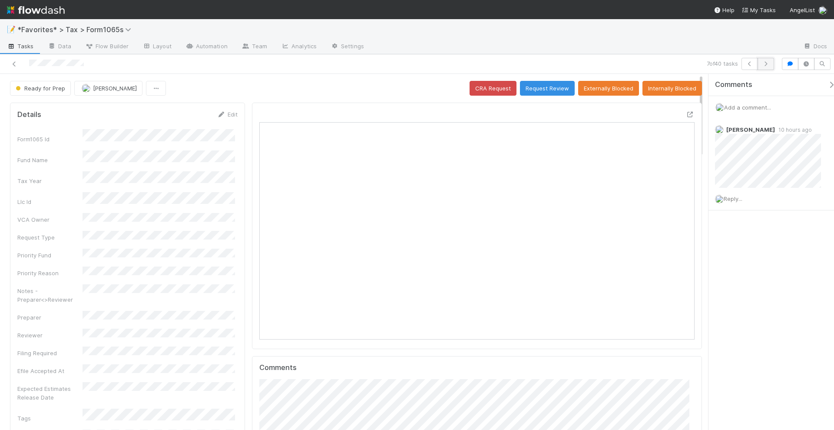
click at [765, 66] on icon "button" at bounding box center [766, 63] width 9 height 5
click at [767, 61] on icon "button" at bounding box center [766, 63] width 9 height 5
click at [686, 112] on icon at bounding box center [690, 115] width 9 height 6
click at [532, 87] on button "Request Review" at bounding box center [547, 88] width 55 height 15
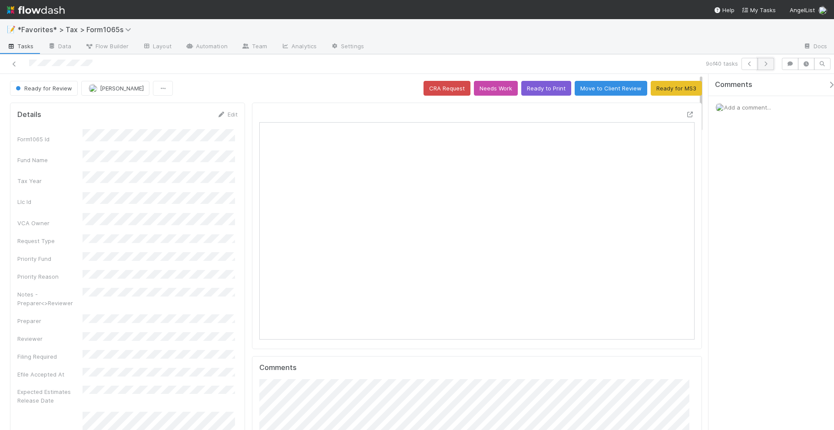
click at [769, 66] on button "button" at bounding box center [766, 64] width 17 height 12
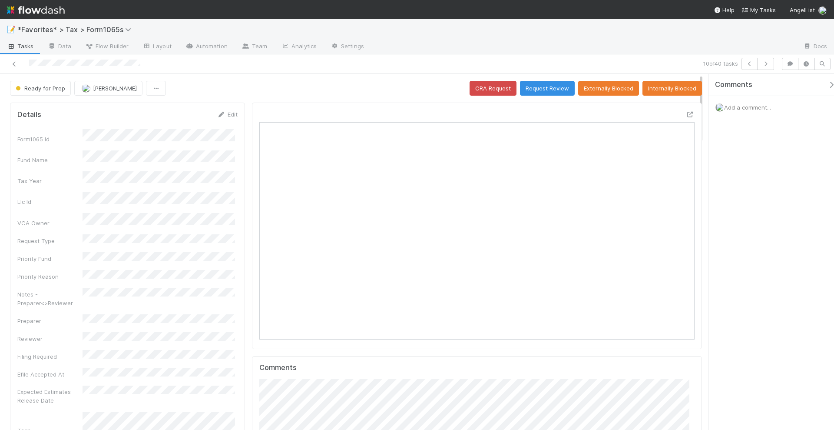
scroll to position [169, 422]
drag, startPoint x: 681, startPoint y: 114, endPoint x: 679, endPoint y: 91, distance: 23.2
click at [686, 114] on icon at bounding box center [690, 115] width 9 height 6
click at [769, 62] on icon "button" at bounding box center [766, 63] width 9 height 5
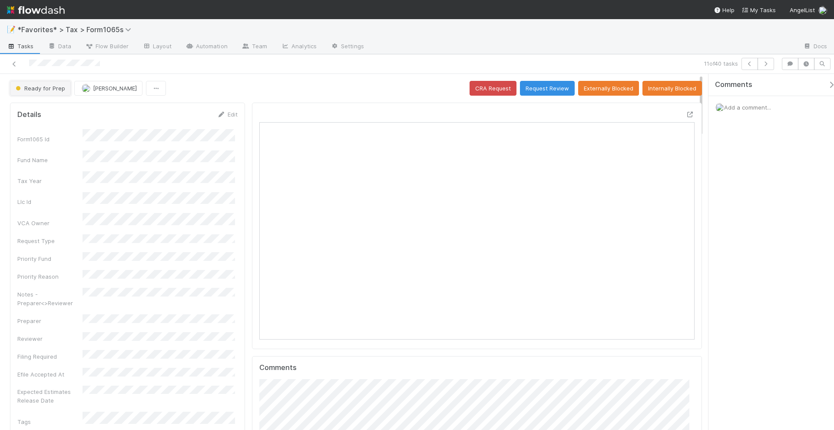
click at [53, 87] on span "Ready for Prep" at bounding box center [39, 88] width 51 height 7
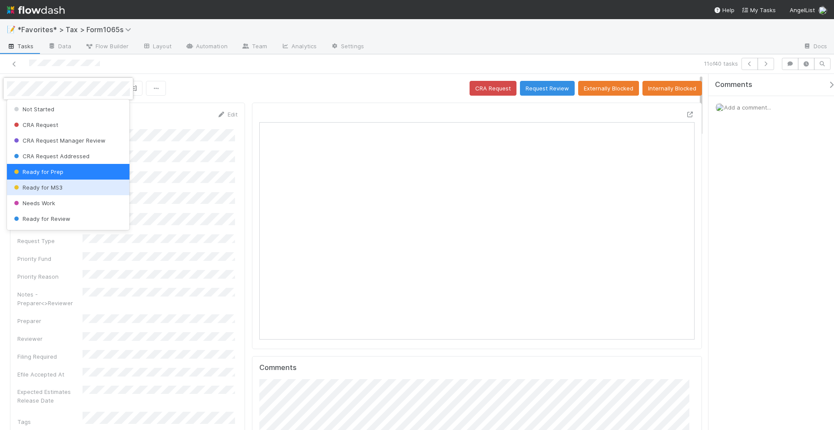
click at [71, 185] on div "Ready for MS3" at bounding box center [68, 187] width 123 height 16
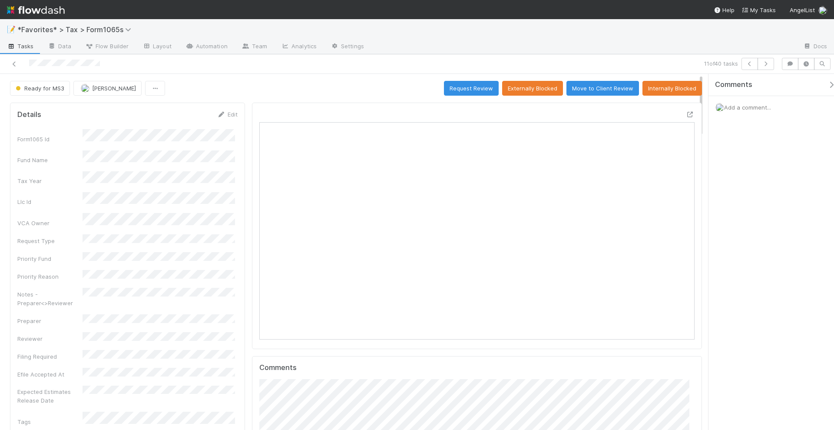
click at [376, 82] on div "Ready for MS3 Blake Hall Request Review Externally Blocked Move to Client Revie…" at bounding box center [356, 88] width 692 height 15
click at [769, 66] on button "button" at bounding box center [766, 64] width 17 height 12
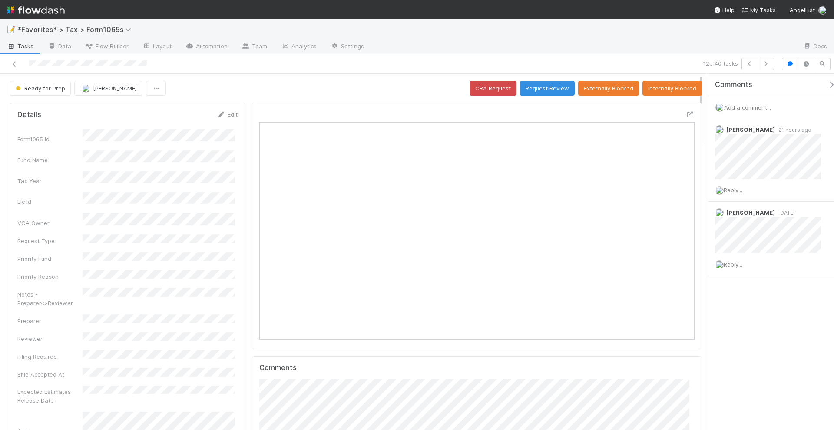
scroll to position [169, 422]
click at [686, 116] on div at bounding box center [690, 114] width 9 height 9
click at [759, 105] on span "Add a comment..." at bounding box center [747, 107] width 47 height 7
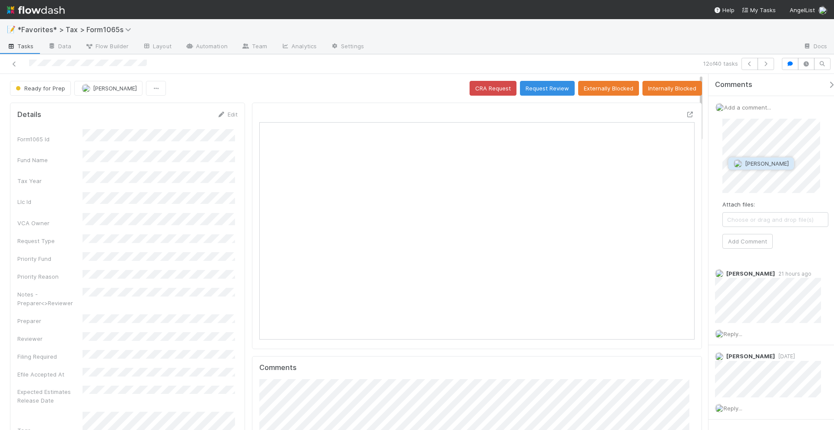
click at [756, 163] on span "[PERSON_NAME]" at bounding box center [767, 163] width 44 height 7
click at [346, 83] on div "Ready for Prep Blake Hall CRA Request Request Review Externally Blocked Interna…" at bounding box center [356, 88] width 692 height 15
click at [100, 89] on span "[PERSON_NAME]" at bounding box center [115, 88] width 44 height 7
click at [117, 104] on div "Helen Vo you" at bounding box center [131, 109] width 123 height 16
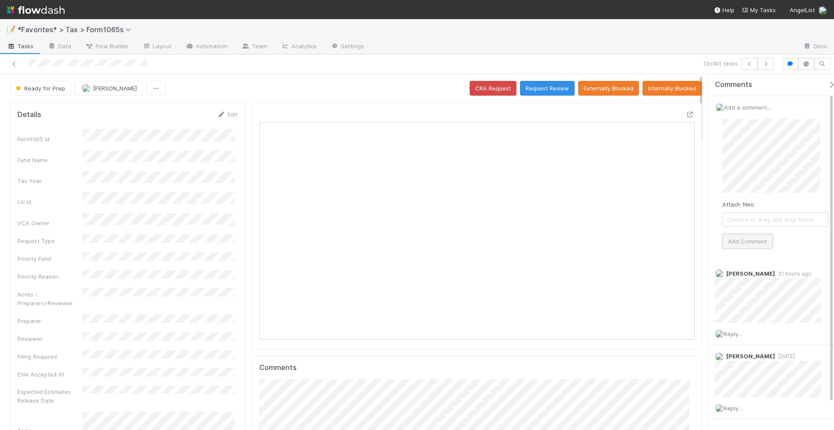
click at [737, 242] on button "Add Comment" at bounding box center [747, 241] width 50 height 15
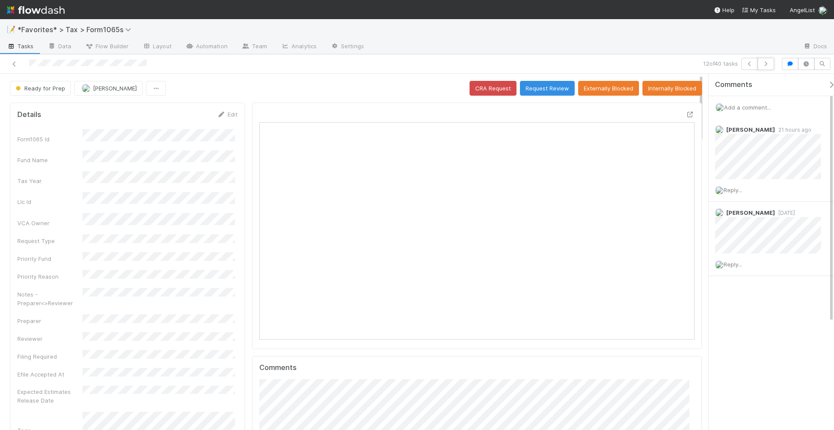
click at [766, 64] on icon "button" at bounding box center [766, 63] width 9 height 5
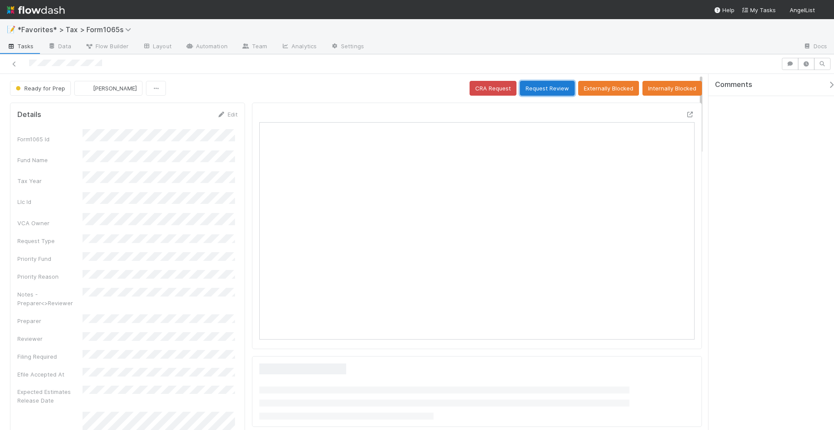
scroll to position [169, 422]
click at [539, 89] on button "Request Review" at bounding box center [547, 88] width 55 height 15
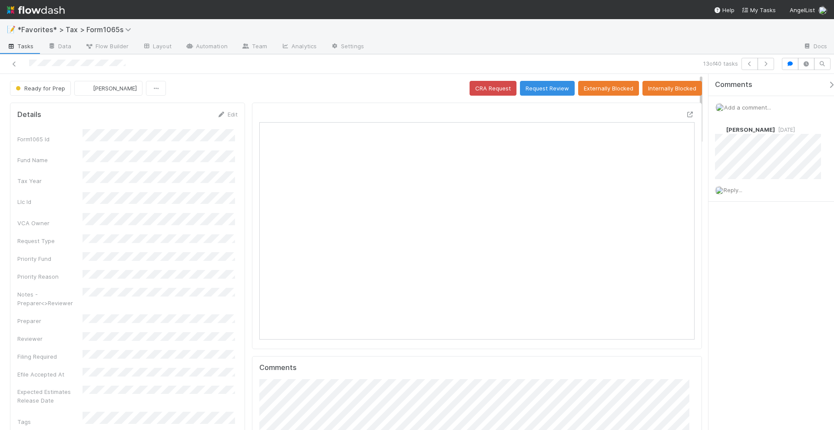
drag, startPoint x: 799, startPoint y: 238, endPoint x: 788, endPoint y: 224, distance: 18.5
click at [799, 238] on div "Comments Add a comment... [PERSON_NAME] [DATE] Reply..." at bounding box center [776, 159] width 134 height 171
click at [686, 112] on icon at bounding box center [690, 115] width 9 height 6
click at [772, 64] on button "button" at bounding box center [766, 64] width 17 height 12
click at [686, 114] on icon at bounding box center [690, 115] width 9 height 6
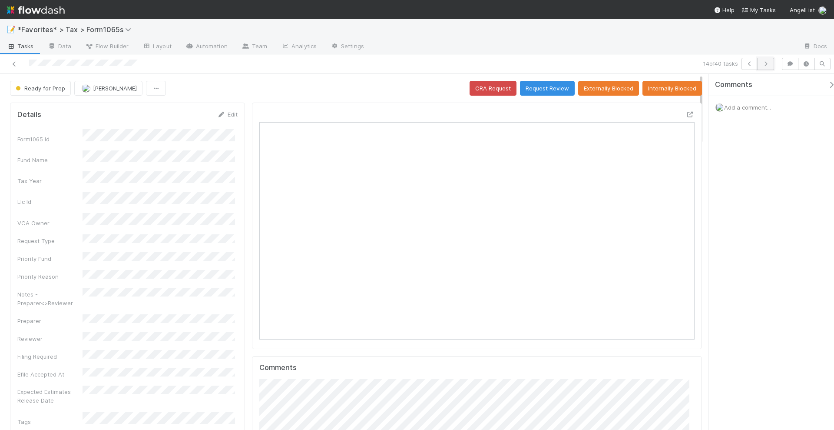
click at [765, 66] on button "button" at bounding box center [766, 64] width 17 height 12
click at [766, 65] on icon "button" at bounding box center [766, 63] width 9 height 5
click at [773, 63] on button "button" at bounding box center [766, 64] width 17 height 12
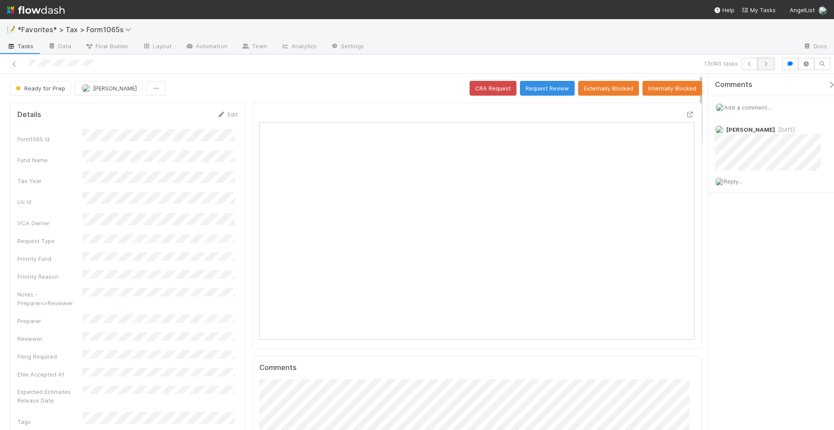
click at [770, 66] on icon "button" at bounding box center [766, 63] width 9 height 5
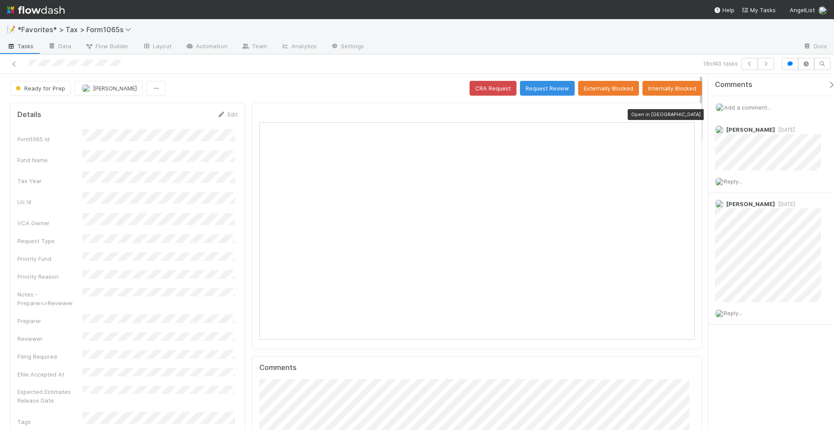
click at [686, 112] on icon at bounding box center [690, 115] width 9 height 6
click at [43, 85] on span "Ready for Prep" at bounding box center [39, 88] width 51 height 7
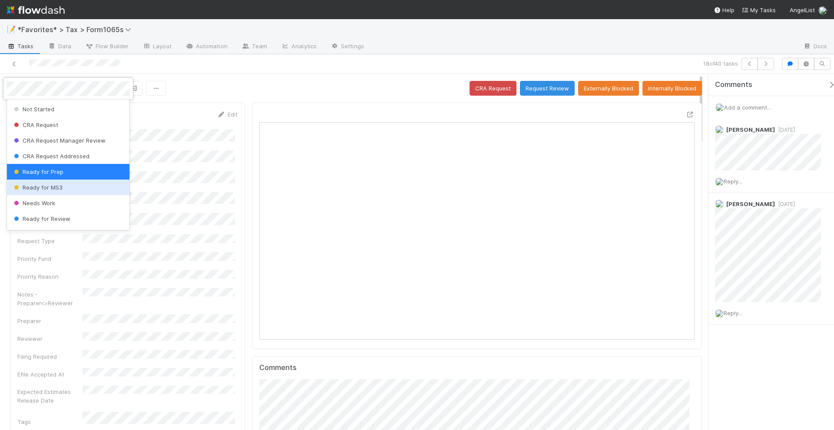
click at [62, 186] on div "Ready for MS3" at bounding box center [68, 187] width 123 height 16
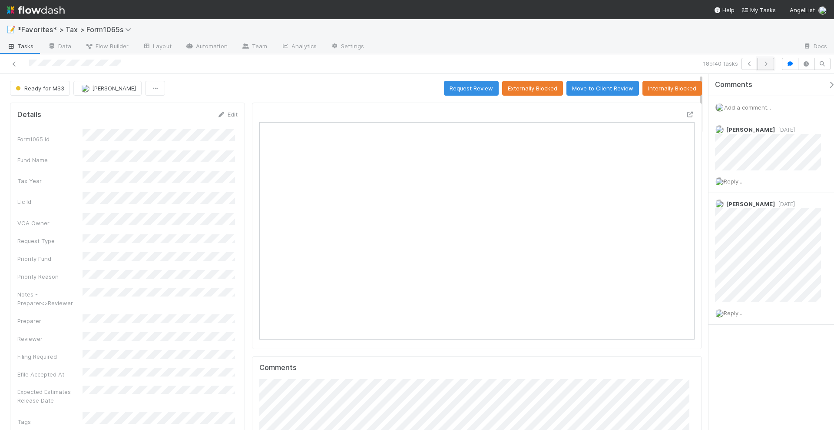
click at [765, 65] on icon "button" at bounding box center [766, 63] width 9 height 5
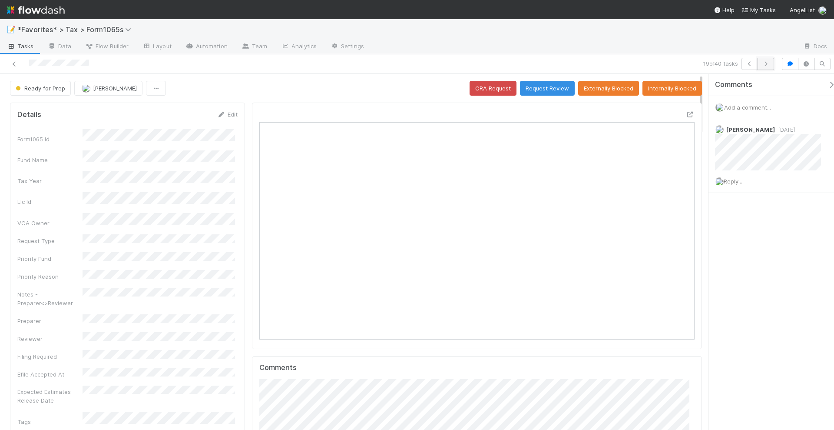
click at [769, 63] on icon "button" at bounding box center [766, 63] width 9 height 5
click at [766, 66] on icon "button" at bounding box center [766, 63] width 9 height 5
click at [768, 64] on icon "button" at bounding box center [766, 63] width 9 height 5
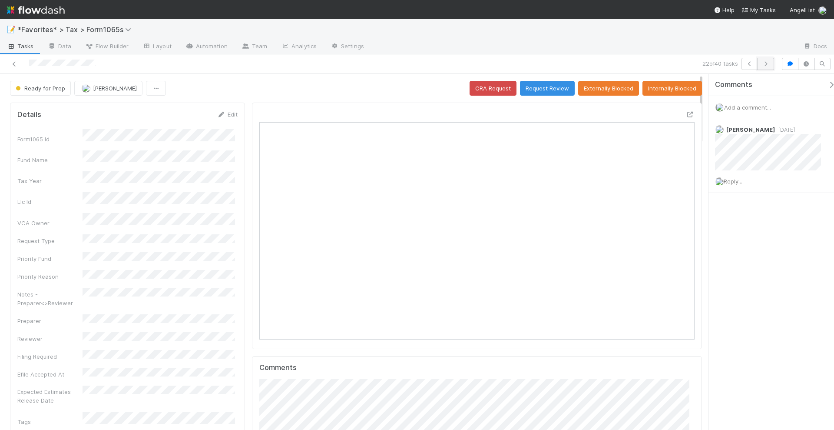
click at [767, 63] on icon "button" at bounding box center [766, 63] width 9 height 5
click at [686, 116] on div at bounding box center [690, 114] width 9 height 9
click at [770, 64] on icon "button" at bounding box center [766, 63] width 9 height 5
click at [769, 64] on icon "button" at bounding box center [766, 63] width 9 height 5
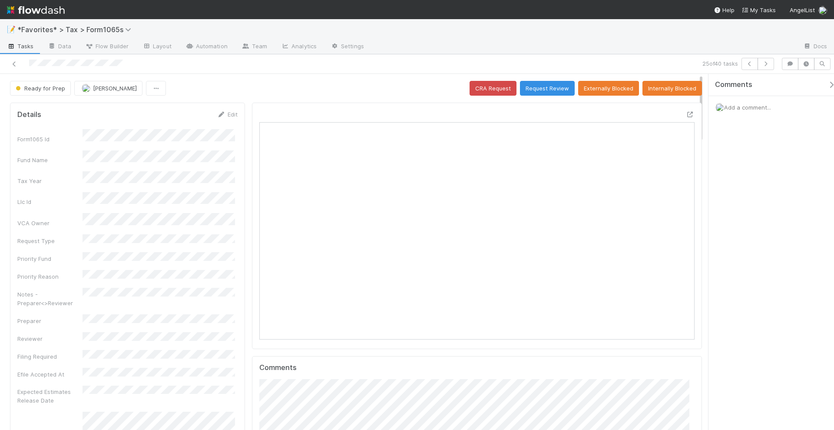
scroll to position [169, 209]
click at [764, 68] on button "button" at bounding box center [766, 64] width 17 height 12
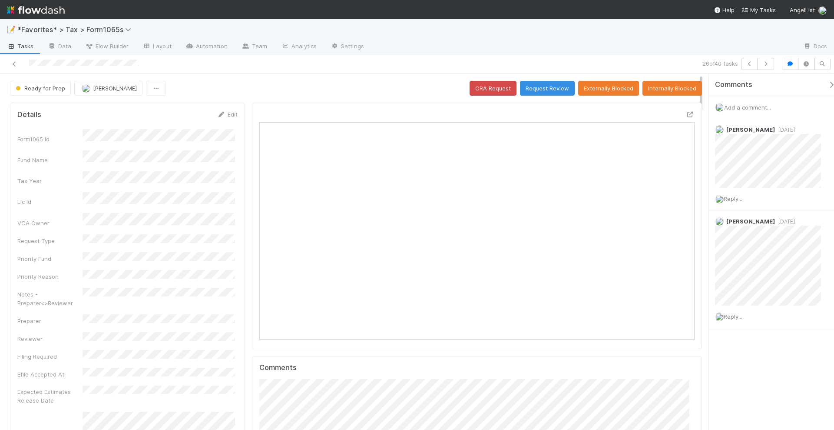
scroll to position [169, 422]
click at [686, 112] on icon at bounding box center [690, 115] width 9 height 6
click at [767, 64] on icon "button" at bounding box center [766, 63] width 9 height 5
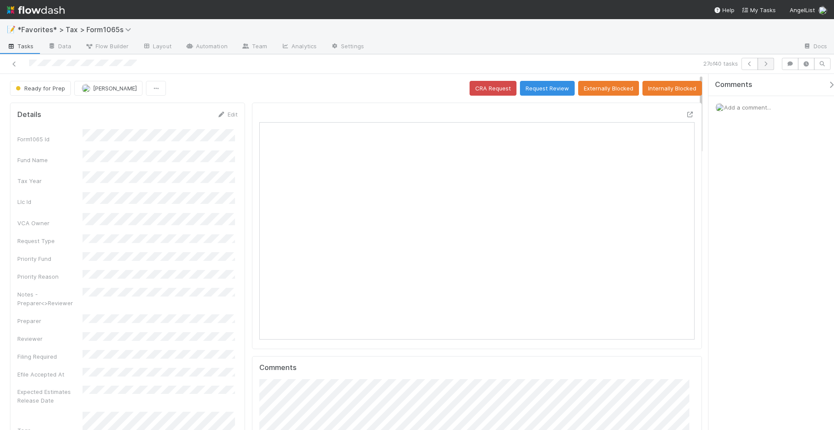
click at [764, 62] on icon "button" at bounding box center [766, 63] width 9 height 5
click at [766, 60] on button "button" at bounding box center [766, 64] width 17 height 12
click at [686, 113] on icon at bounding box center [690, 115] width 9 height 6
click at [535, 94] on button "Request Review" at bounding box center [547, 88] width 55 height 15
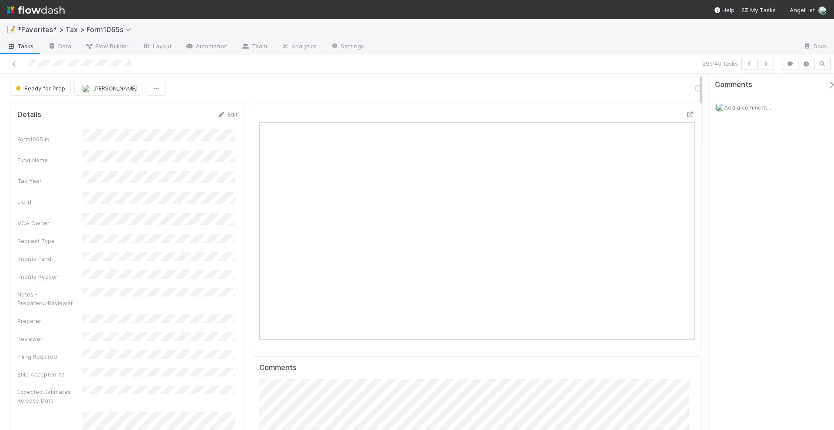
click at [739, 212] on div "Comments Add a comment..." at bounding box center [772, 252] width 126 height 357
click at [769, 66] on icon "button" at bounding box center [766, 63] width 9 height 5
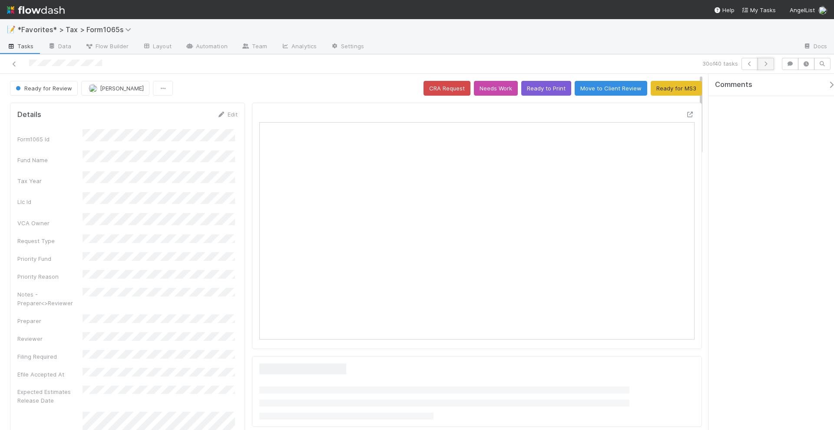
click at [769, 65] on icon "button" at bounding box center [766, 63] width 9 height 5
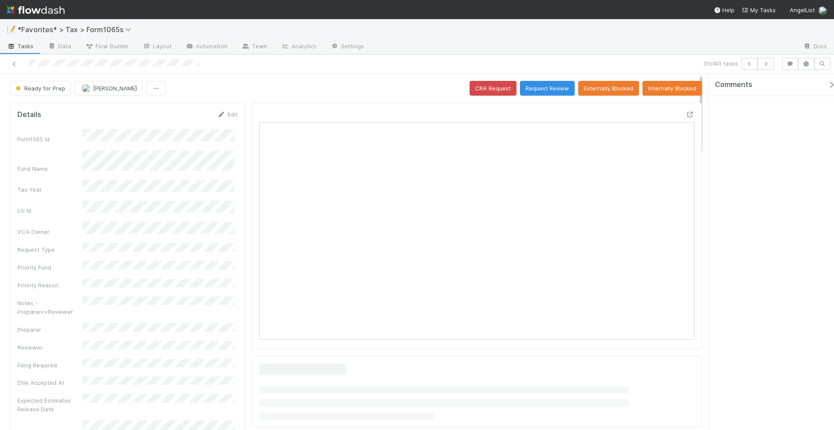
scroll to position [109, 0]
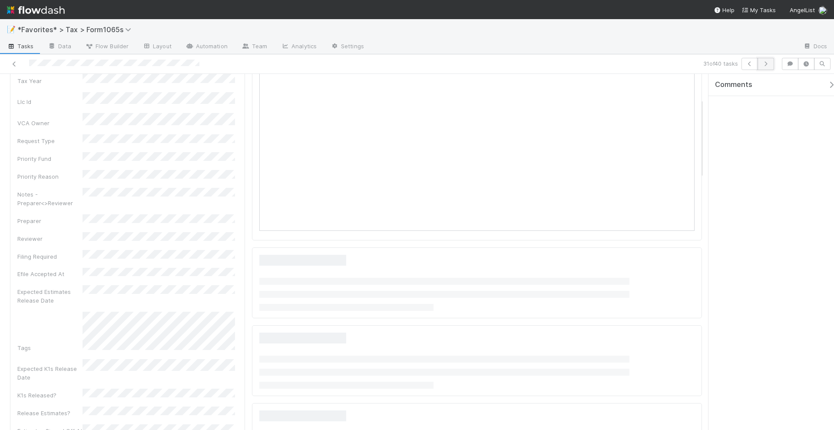
click at [765, 64] on icon "button" at bounding box center [766, 63] width 9 height 5
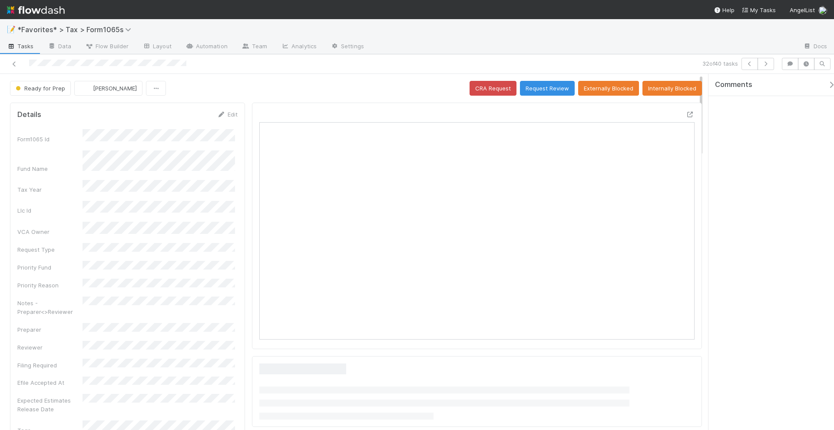
scroll to position [9, 9]
click at [768, 63] on icon "button" at bounding box center [766, 63] width 9 height 5
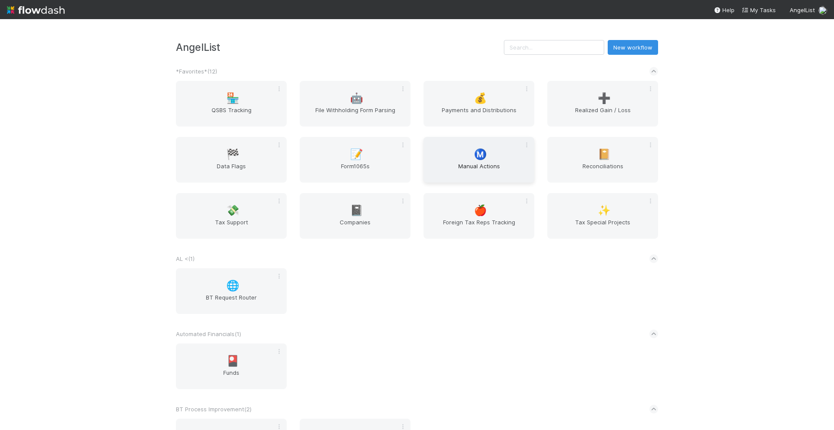
click at [487, 156] on div "Ⓜ️ Manual Actions" at bounding box center [479, 160] width 111 height 46
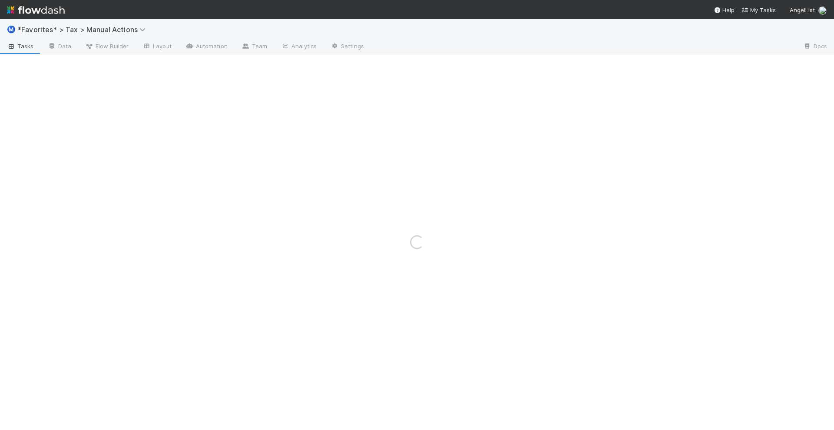
click at [482, 181] on div "Loading..." at bounding box center [417, 241] width 834 height 375
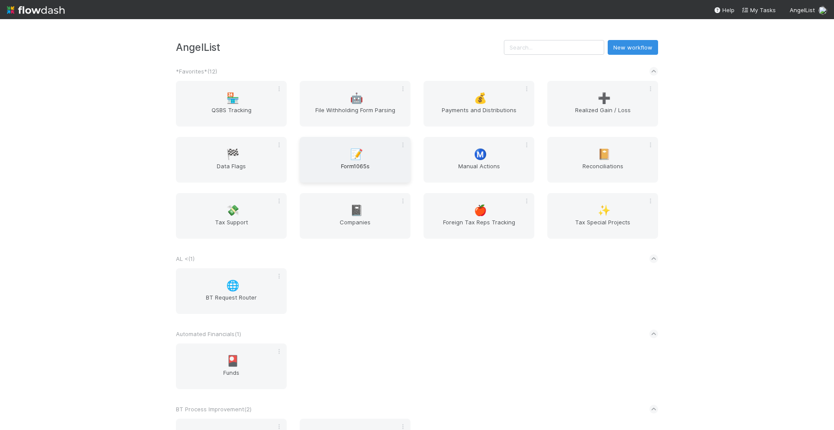
click at [362, 158] on div "📝 Form1065s" at bounding box center [355, 160] width 111 height 46
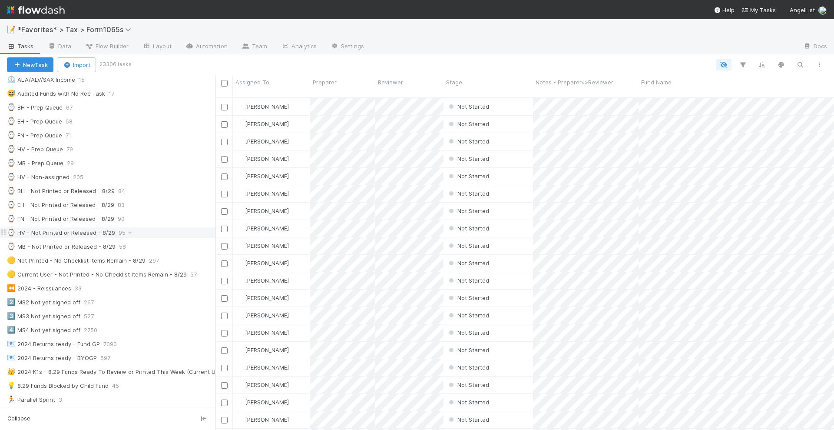
scroll to position [217, 0]
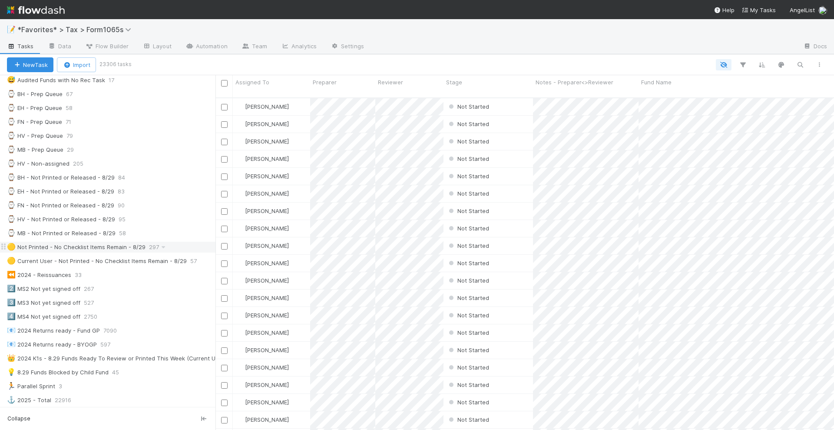
click at [107, 242] on div "🟡 Not Printed - No Checklist Items Remain - 8/29" at bounding box center [76, 247] width 139 height 11
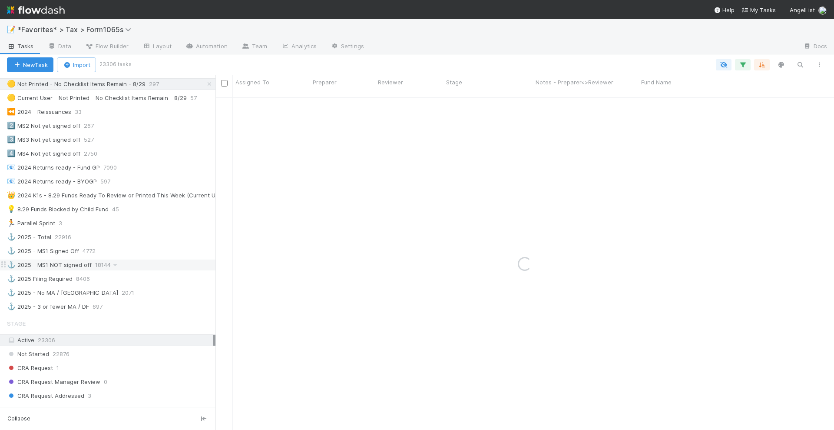
scroll to position [489, 0]
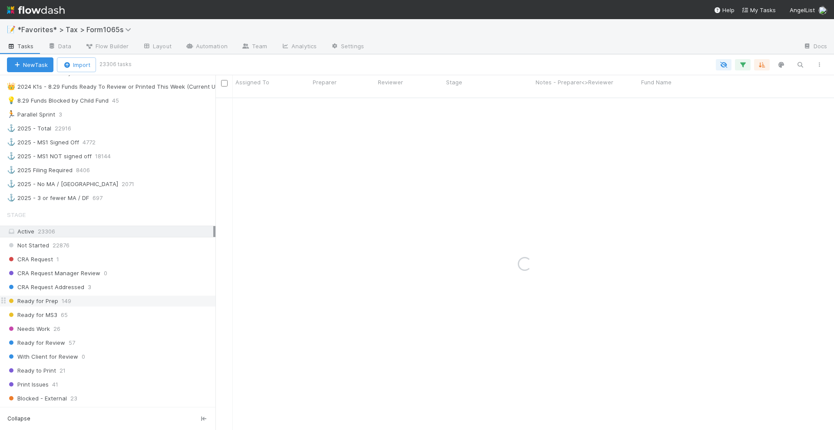
click at [82, 295] on div "Ready for Prep 149" at bounding box center [111, 300] width 209 height 11
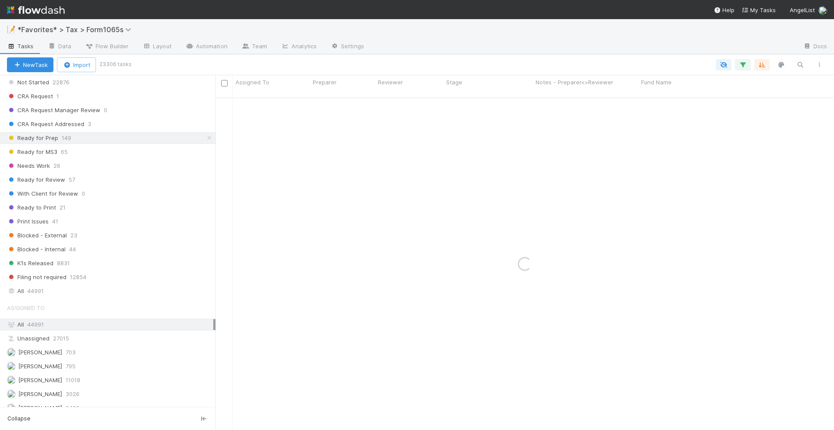
scroll to position [652, 0]
click at [40, 348] on span "[PERSON_NAME]" at bounding box center [40, 351] width 44 height 7
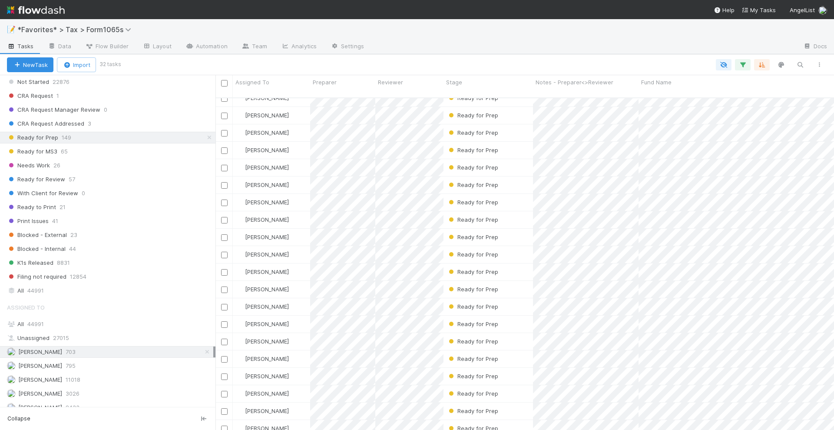
scroll to position [225, 0]
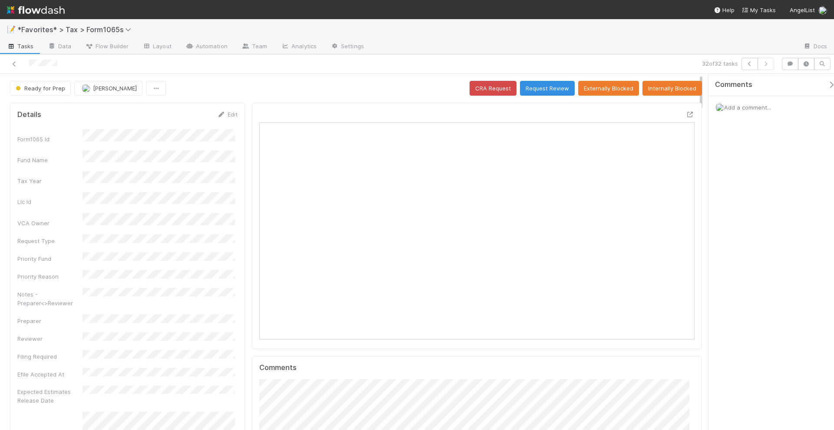
scroll to position [169, 422]
click at [686, 112] on icon at bounding box center [690, 115] width 9 height 6
click at [747, 65] on icon "button" at bounding box center [750, 63] width 9 height 5
click at [686, 113] on icon at bounding box center [690, 115] width 9 height 6
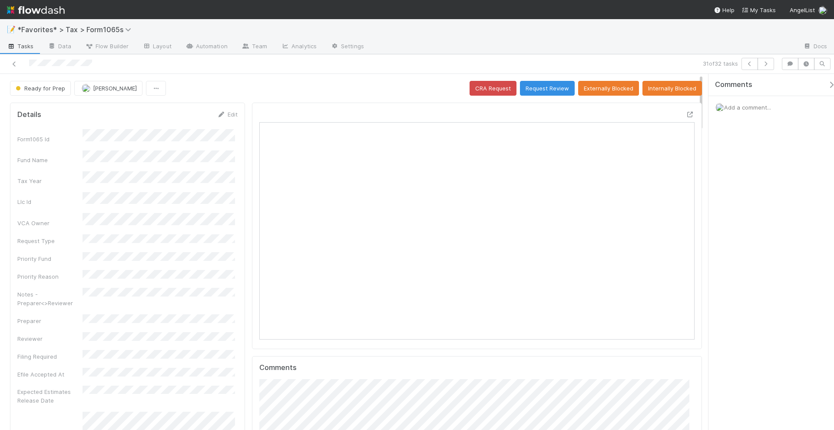
click at [744, 106] on span "Add a comment..." at bounding box center [747, 107] width 47 height 7
click at [756, 236] on button "Add Comment" at bounding box center [747, 241] width 50 height 15
click at [550, 90] on button "Request Review" at bounding box center [547, 88] width 55 height 15
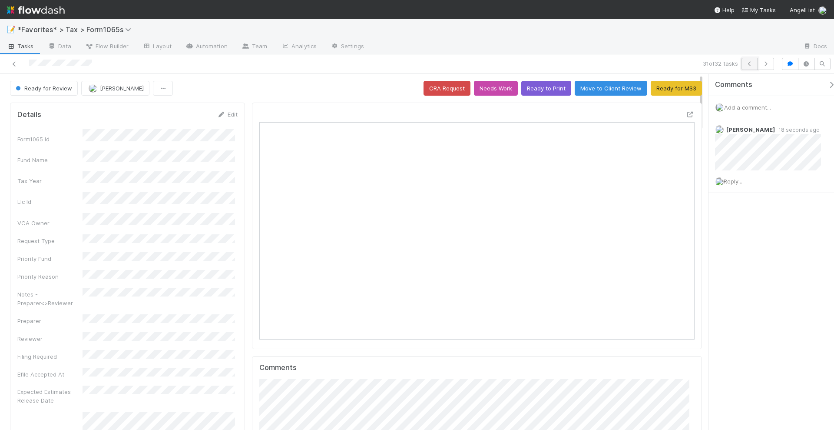
click at [750, 68] on button "button" at bounding box center [750, 64] width 17 height 12
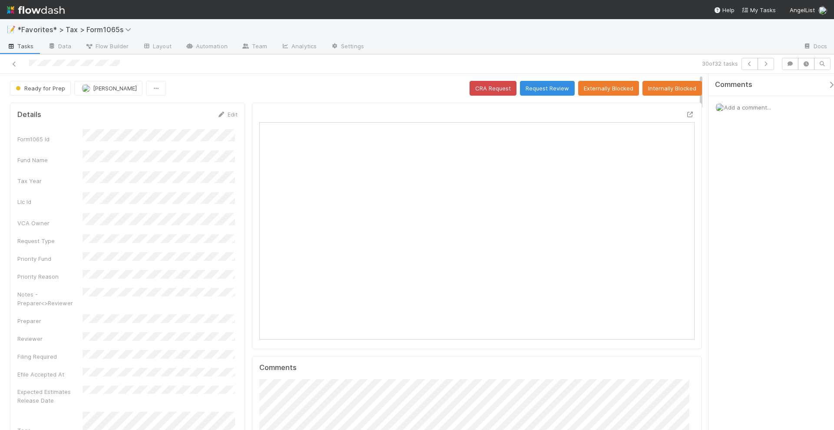
scroll to position [9, 9]
click at [686, 114] on icon at bounding box center [690, 115] width 9 height 6
click at [742, 105] on span "Add a comment..." at bounding box center [747, 107] width 47 height 7
click at [750, 239] on button "Add Comment" at bounding box center [747, 241] width 50 height 15
click at [547, 86] on button "Request Review" at bounding box center [547, 88] width 55 height 15
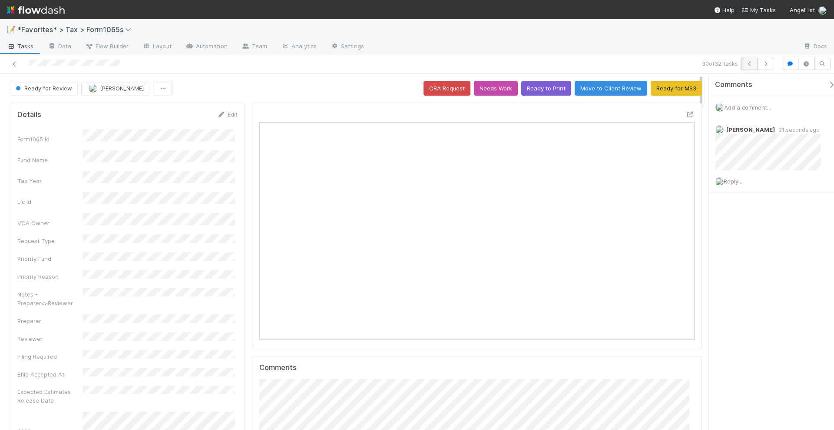
click at [749, 64] on icon "button" at bounding box center [750, 63] width 9 height 5
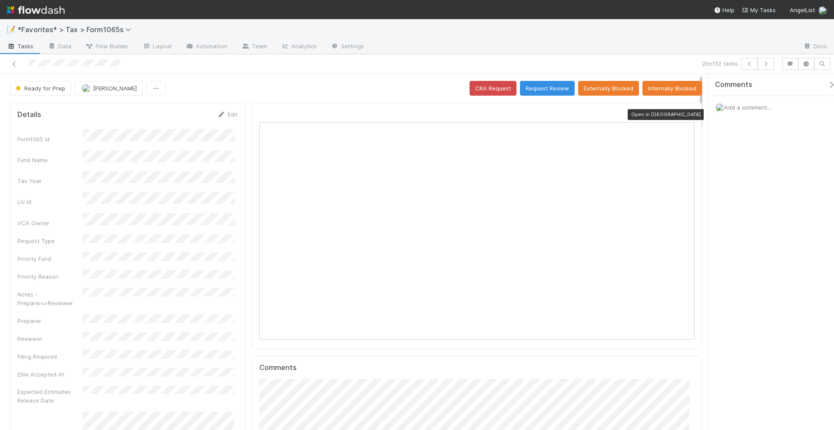
click at [686, 112] on icon at bounding box center [690, 115] width 9 height 6
click at [746, 66] on button "button" at bounding box center [750, 64] width 17 height 12
click at [804, 176] on div "Comments Add a comment..." at bounding box center [772, 252] width 126 height 357
click at [686, 112] on icon at bounding box center [690, 115] width 9 height 6
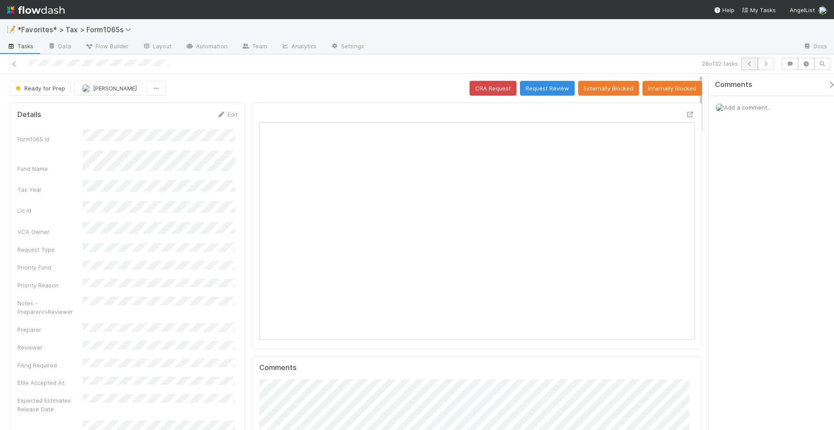
click at [752, 64] on icon "button" at bounding box center [750, 63] width 9 height 5
click at [754, 65] on icon "button" at bounding box center [750, 63] width 9 height 5
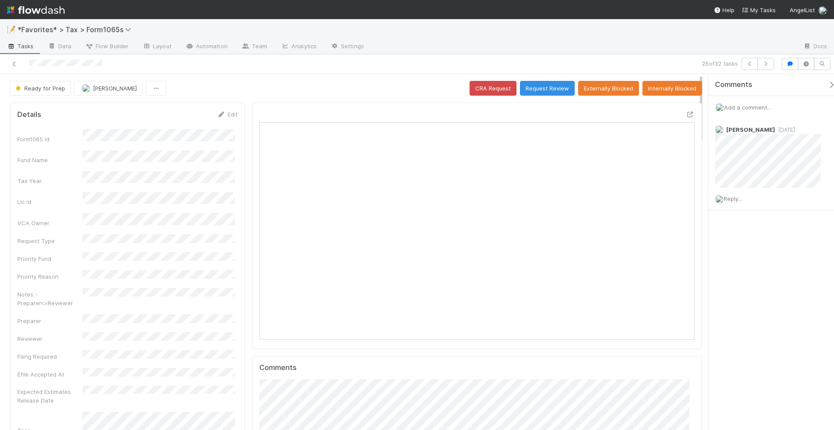
scroll to position [169, 209]
click at [10, 63] on icon at bounding box center [14, 64] width 9 height 6
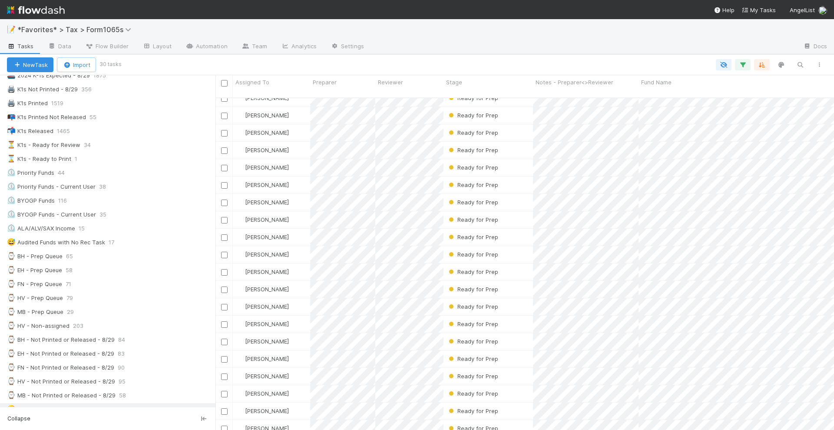
scroll to position [54, 0]
click at [55, 377] on div "⌚ HV - Not Printed or Released - 8/29" at bounding box center [61, 382] width 108 height 11
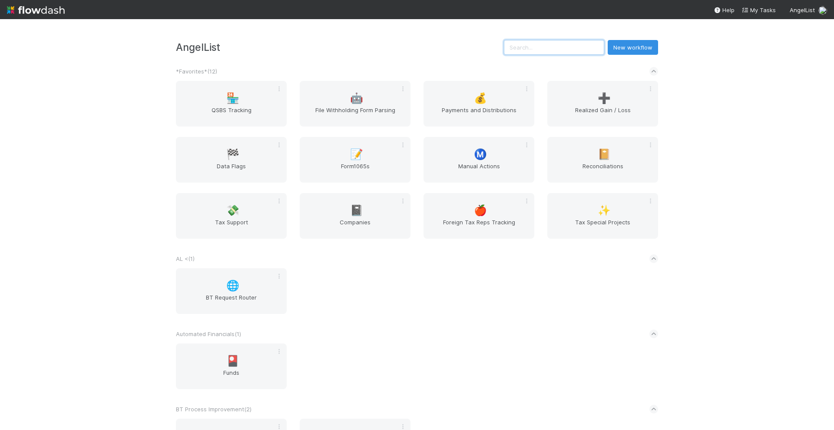
click at [544, 47] on input "text" at bounding box center [554, 47] width 100 height 15
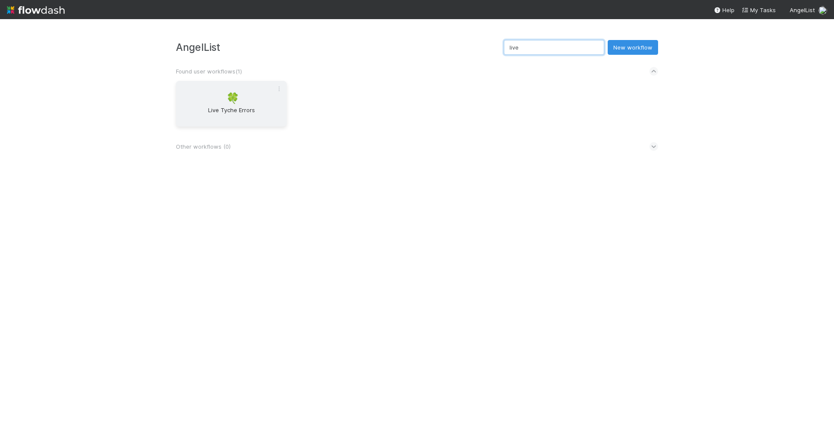
type input "live"
click at [237, 96] on span "🍀" at bounding box center [232, 98] width 13 height 11
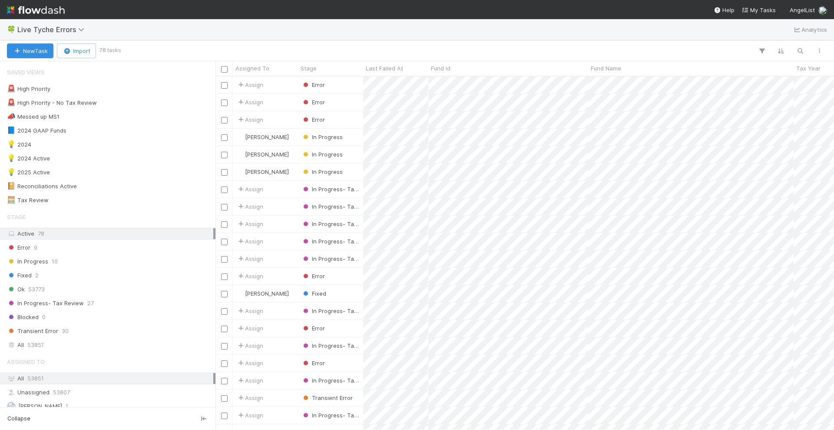
scroll to position [345, 610]
click at [741, 51] on icon "button" at bounding box center [800, 51] width 9 height 8
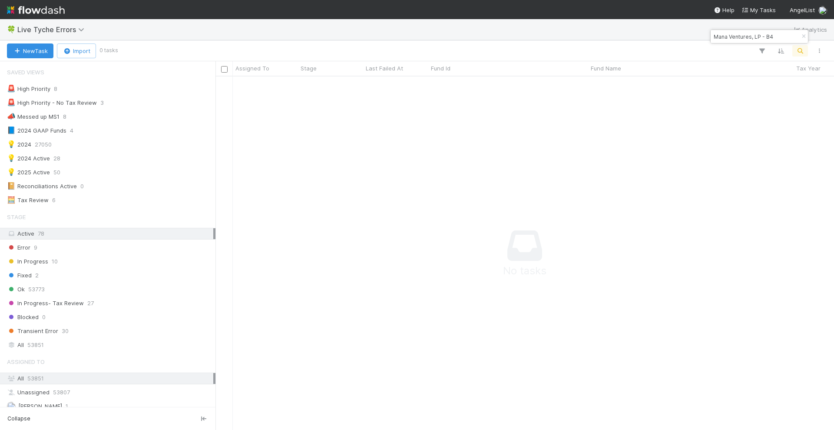
scroll to position [8, 9]
type input "Mana Ventures, LP - B4"
click at [46, 340] on div "All 53851" at bounding box center [110, 344] width 206 height 11
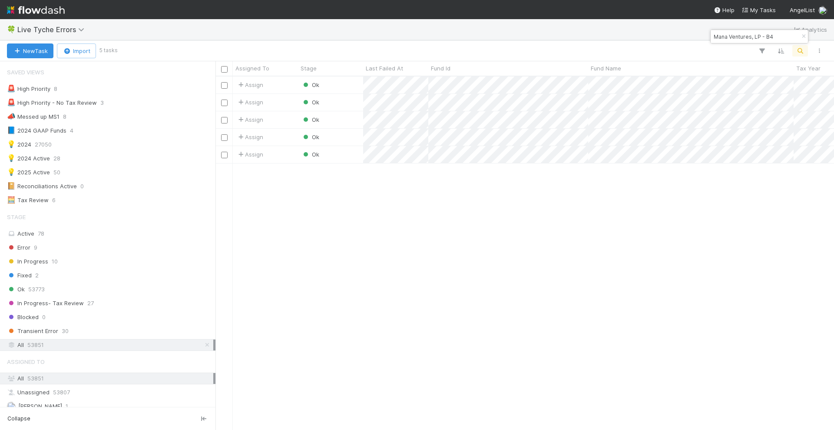
scroll to position [345, 610]
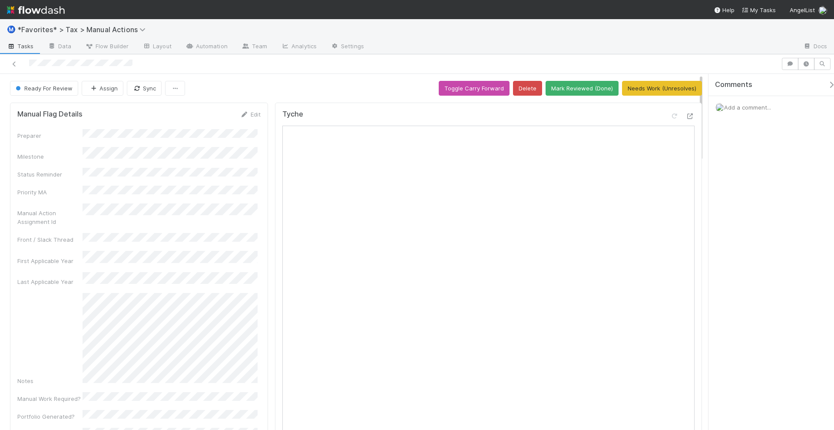
click at [737, 106] on span "Add a comment..." at bounding box center [747, 107] width 47 height 7
click at [765, 162] on span "Junerl Omnes" at bounding box center [769, 163] width 37 height 7
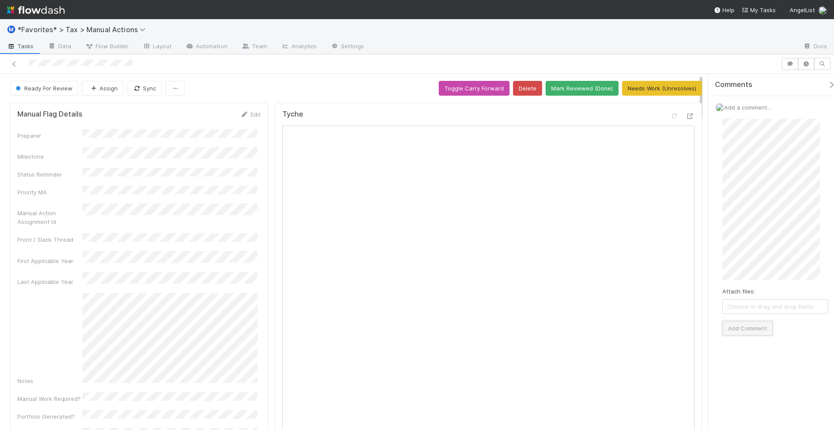
click at [751, 324] on button "Add Comment" at bounding box center [747, 328] width 50 height 15
click at [659, 88] on button "Needs Work (Unresolves)" at bounding box center [662, 88] width 80 height 15
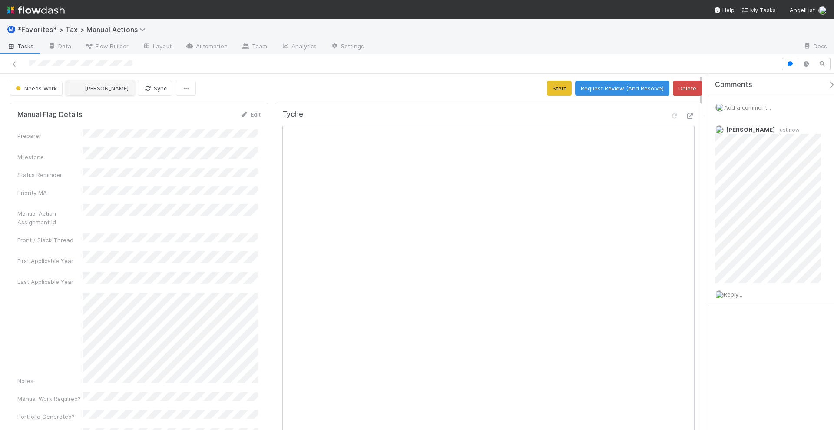
click at [113, 88] on span "[PERSON_NAME]" at bounding box center [107, 88] width 44 height 7
click at [115, 103] on div "Junerl Omnes" at bounding box center [124, 109] width 123 height 16
click at [409, 85] on div "Needs Work Junerl Omnes Sync Start Request Review (And Resolve) Delete" at bounding box center [356, 88] width 692 height 15
click at [413, 85] on div "Needs Work Junerl Omnes Sync Start Request Review (And Resolve) Delete" at bounding box center [356, 88] width 692 height 15
